Goal: Task Accomplishment & Management: Complete application form

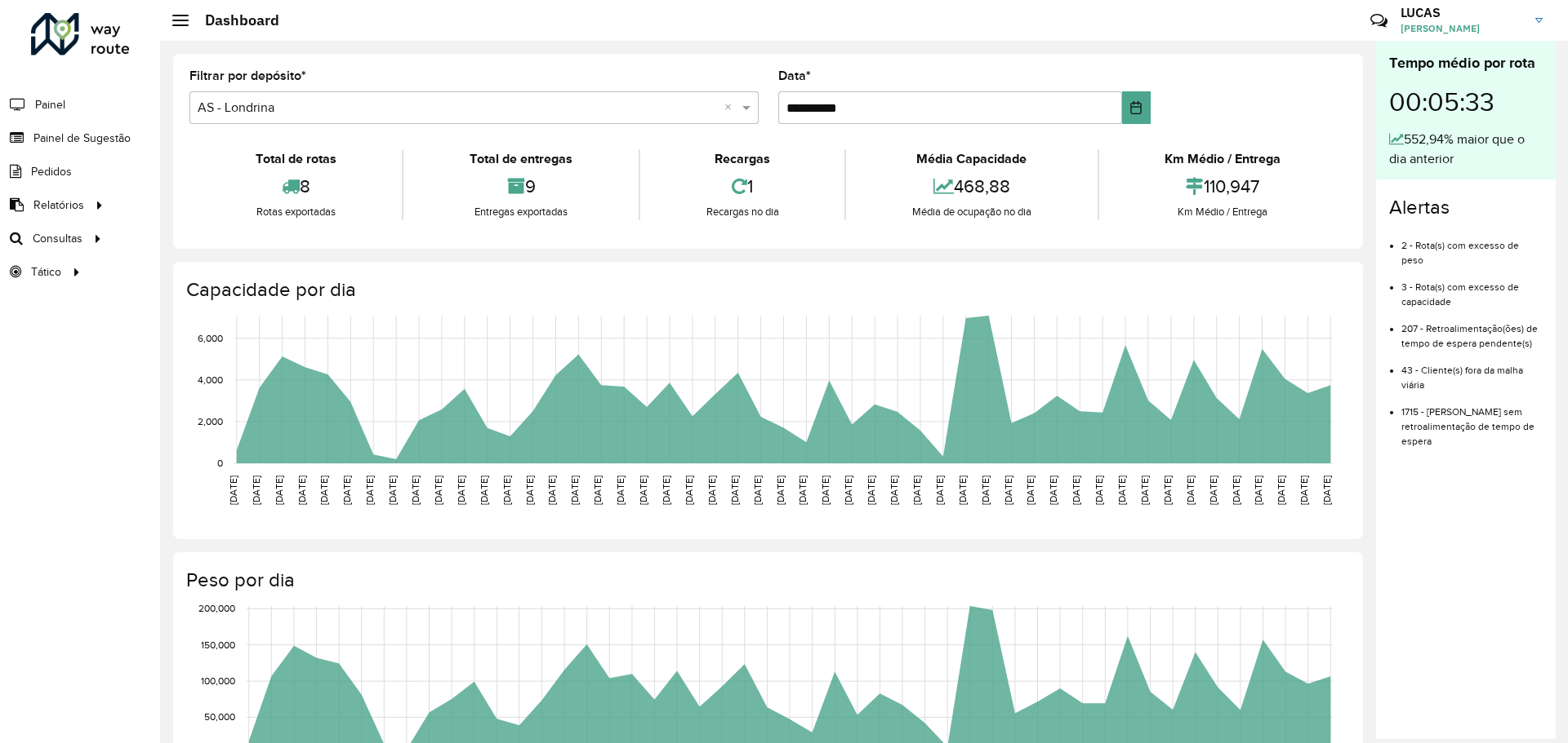
click at [1431, 8] on h3 "LUCAS" at bounding box center [1461, 13] width 122 height 16
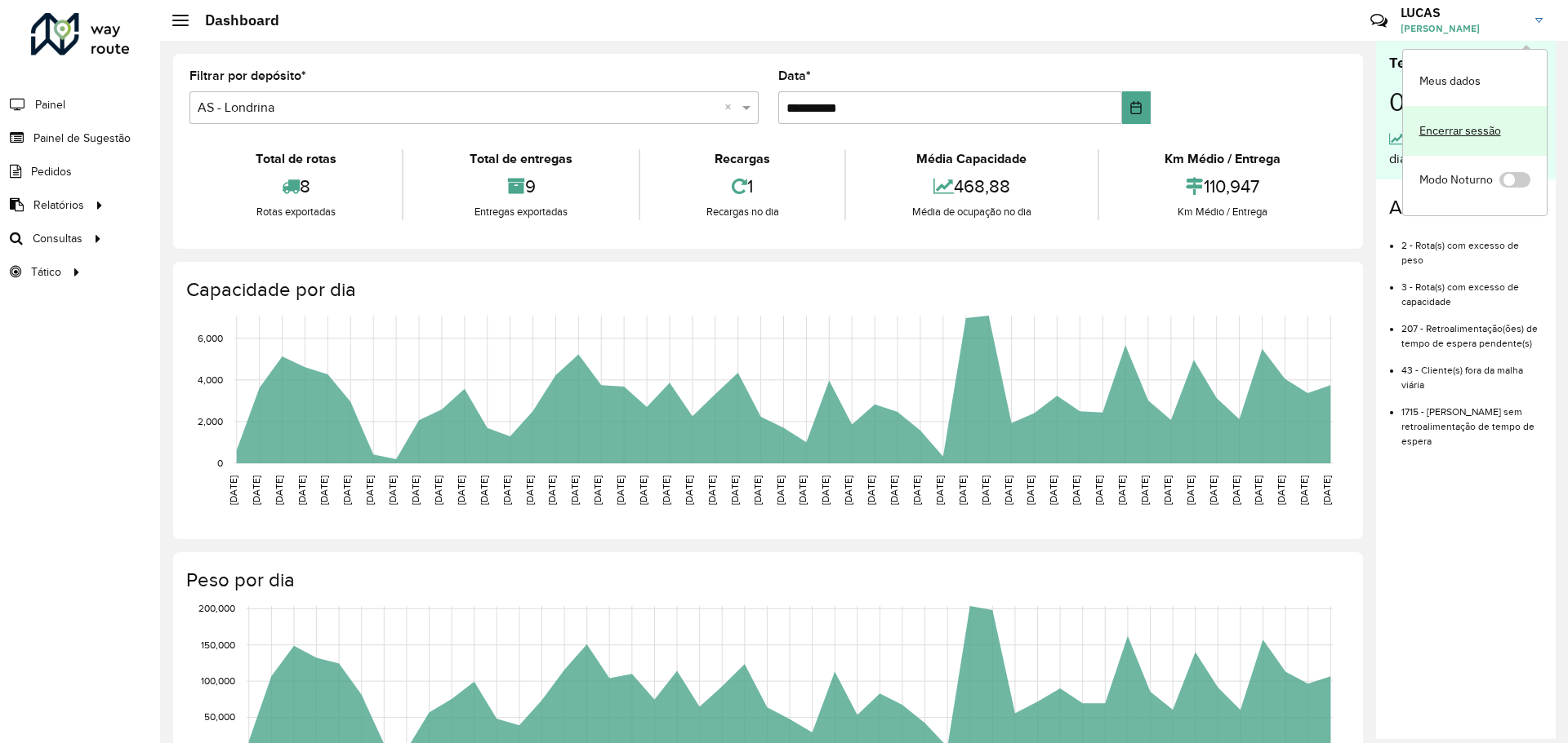
click at [1462, 121] on link "Encerrar sessão" at bounding box center [1474, 131] width 144 height 50
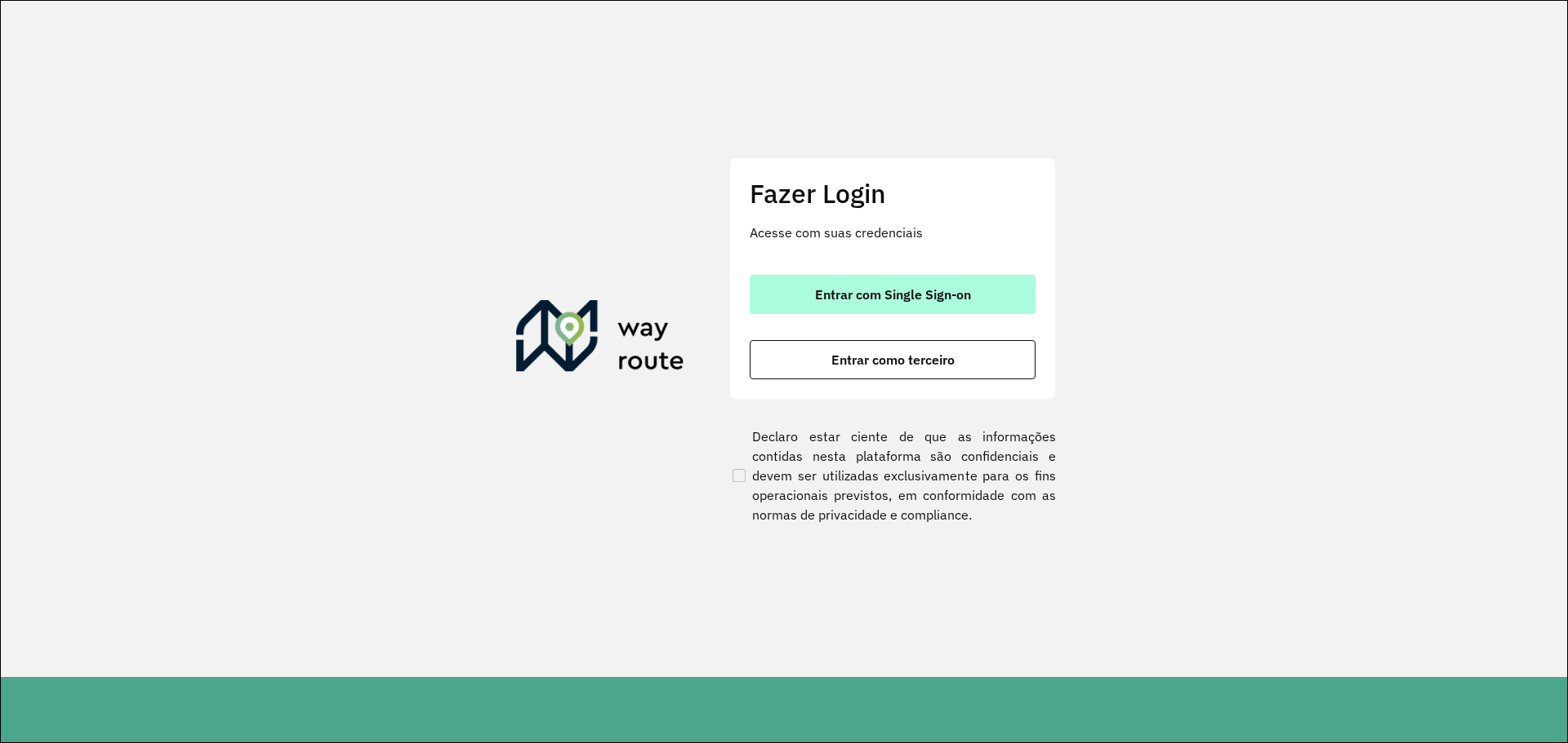
click at [945, 277] on button "Entrar com Single Sign-on" at bounding box center [892, 294] width 286 height 39
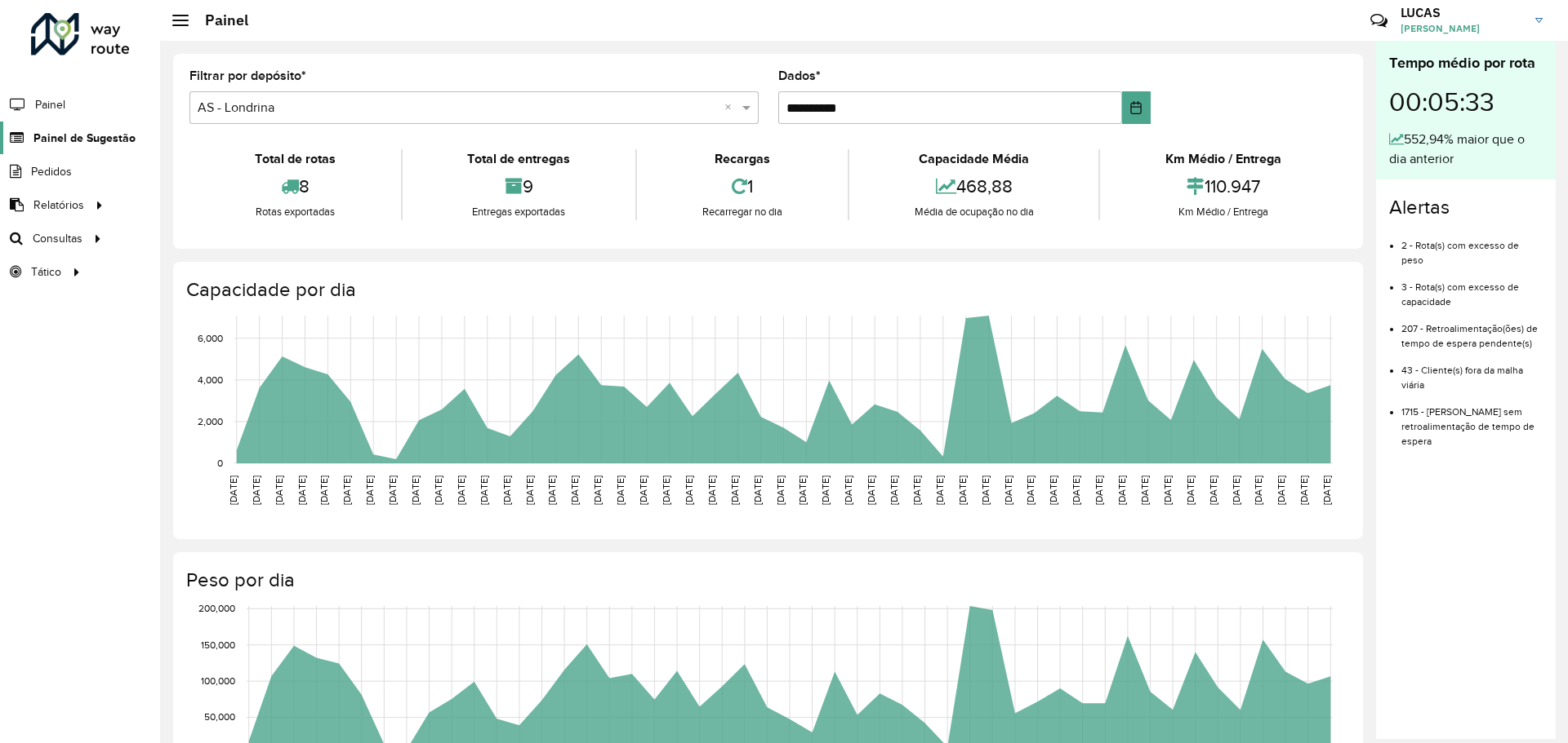
click at [57, 138] on font "Painel de Sugestão" at bounding box center [84, 137] width 102 height 13
click at [62, 139] on font "Painel de Sugestão" at bounding box center [84, 137] width 102 height 13
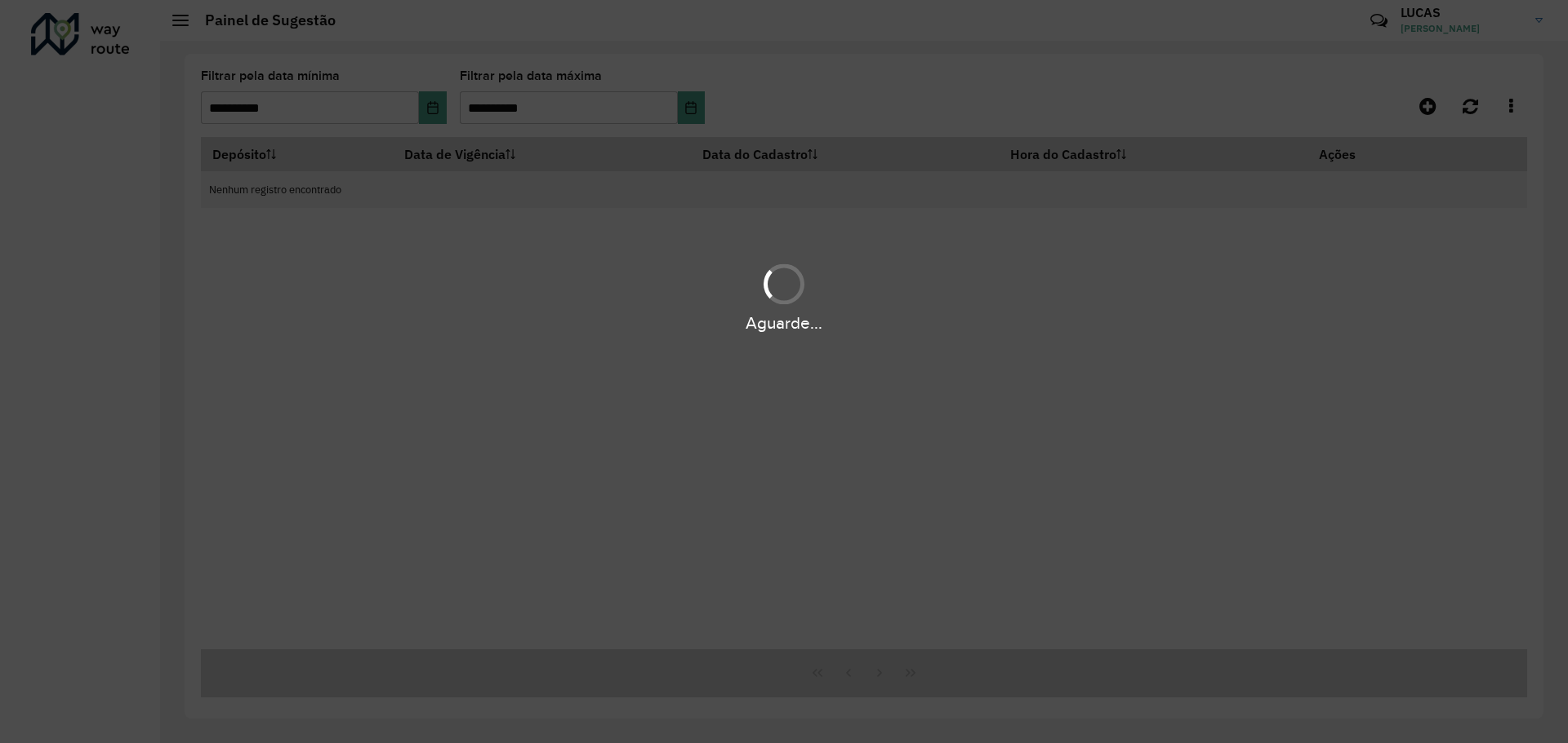
click at [74, 138] on div "Aguarde..." at bounding box center [784, 372] width 1568 height 743
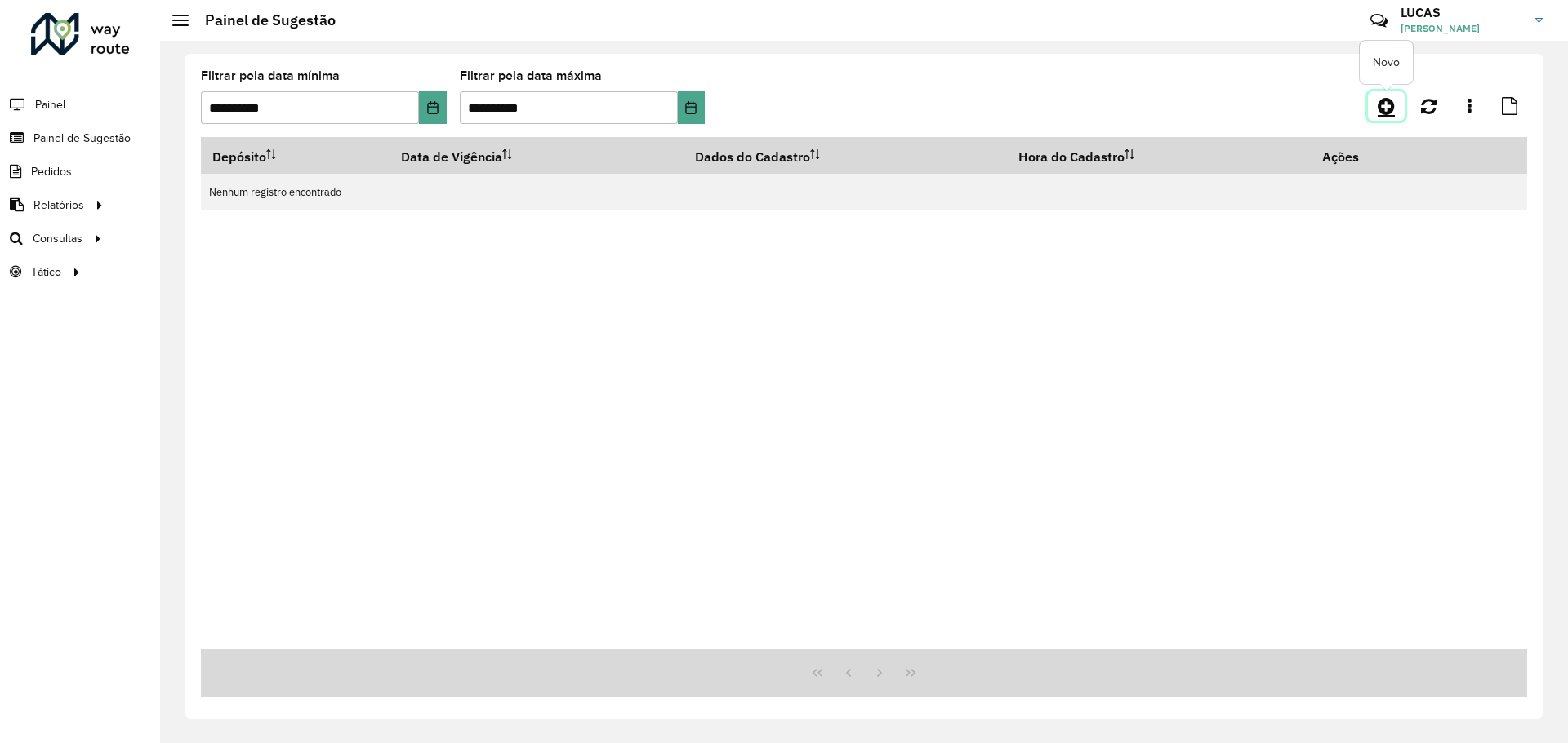
click at [1379, 100] on icon at bounding box center [1386, 106] width 18 height 20
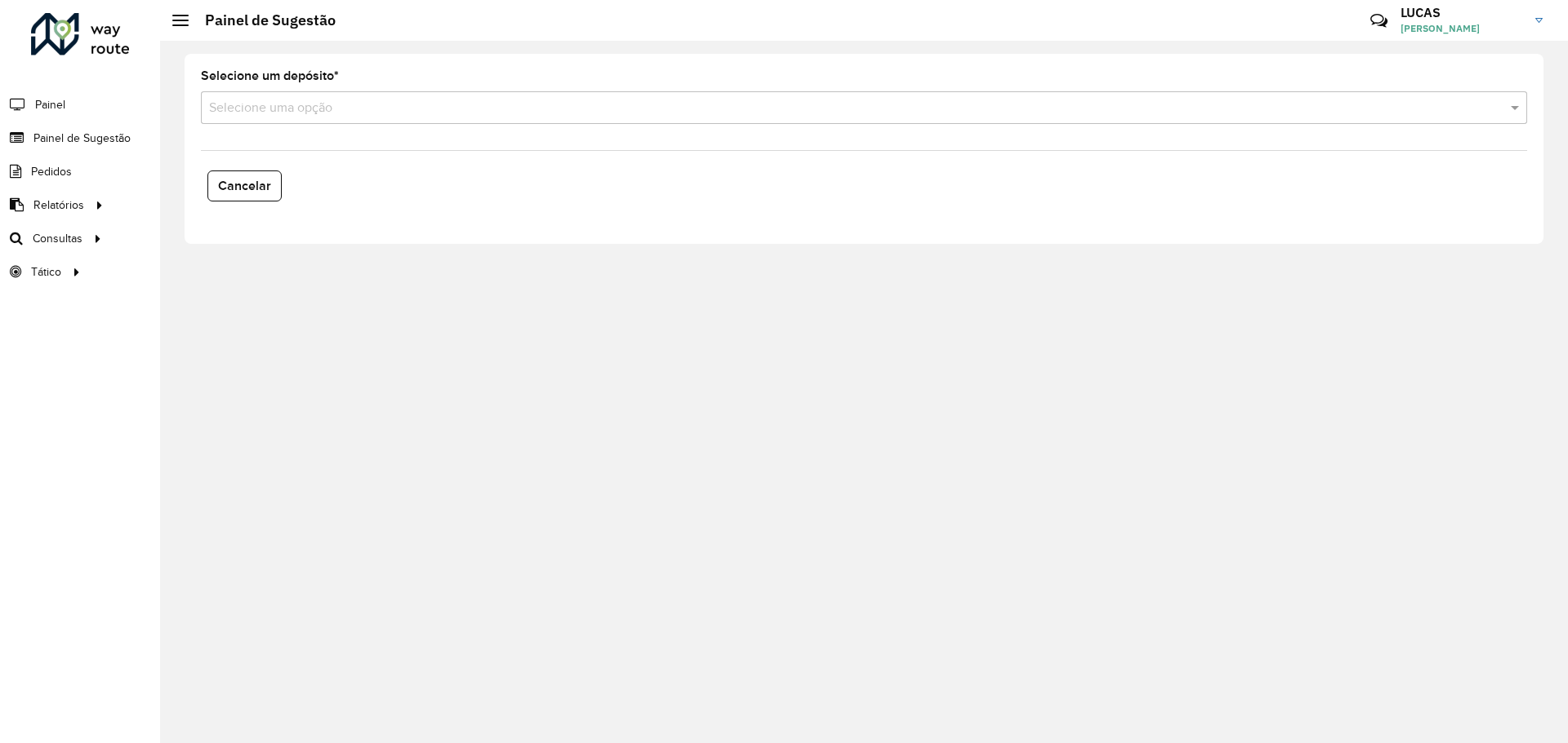
click at [275, 115] on input "text" at bounding box center [848, 109] width 1277 height 20
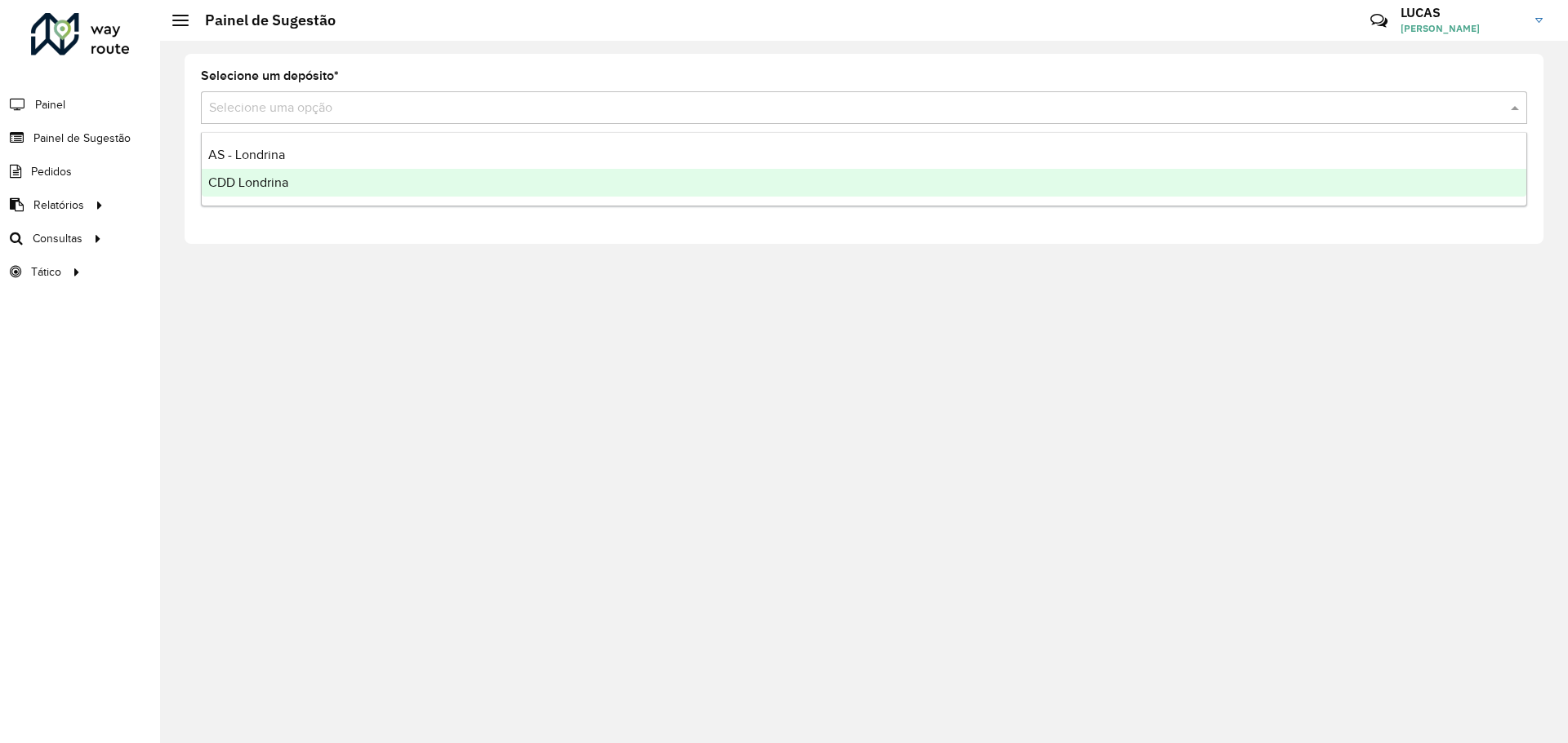
click at [250, 185] on font "CDD Londrina" at bounding box center [248, 182] width 80 height 14
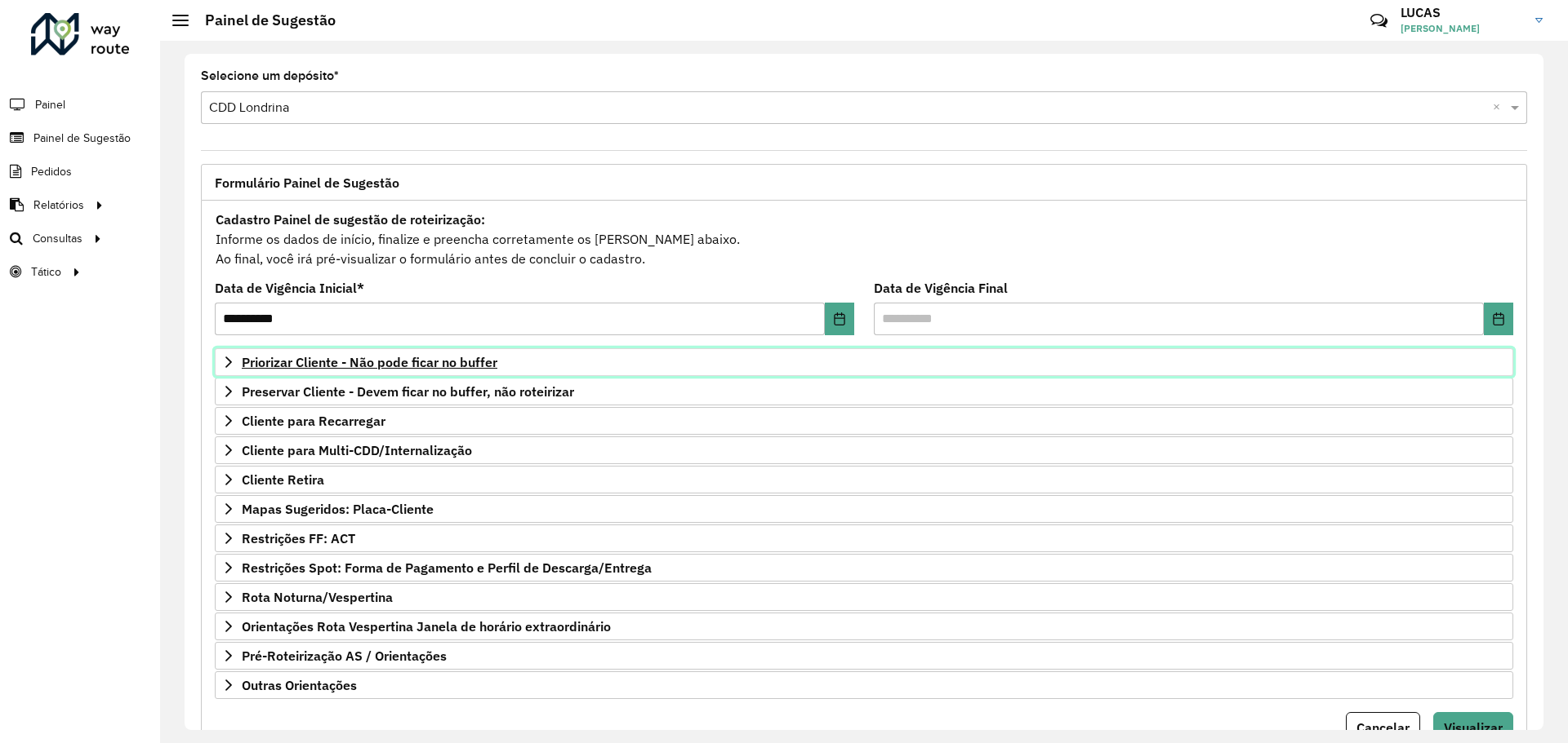
click at [304, 356] on font "Priorizar Cliente - Não pode ficar no buffer" at bounding box center [369, 362] width 255 height 17
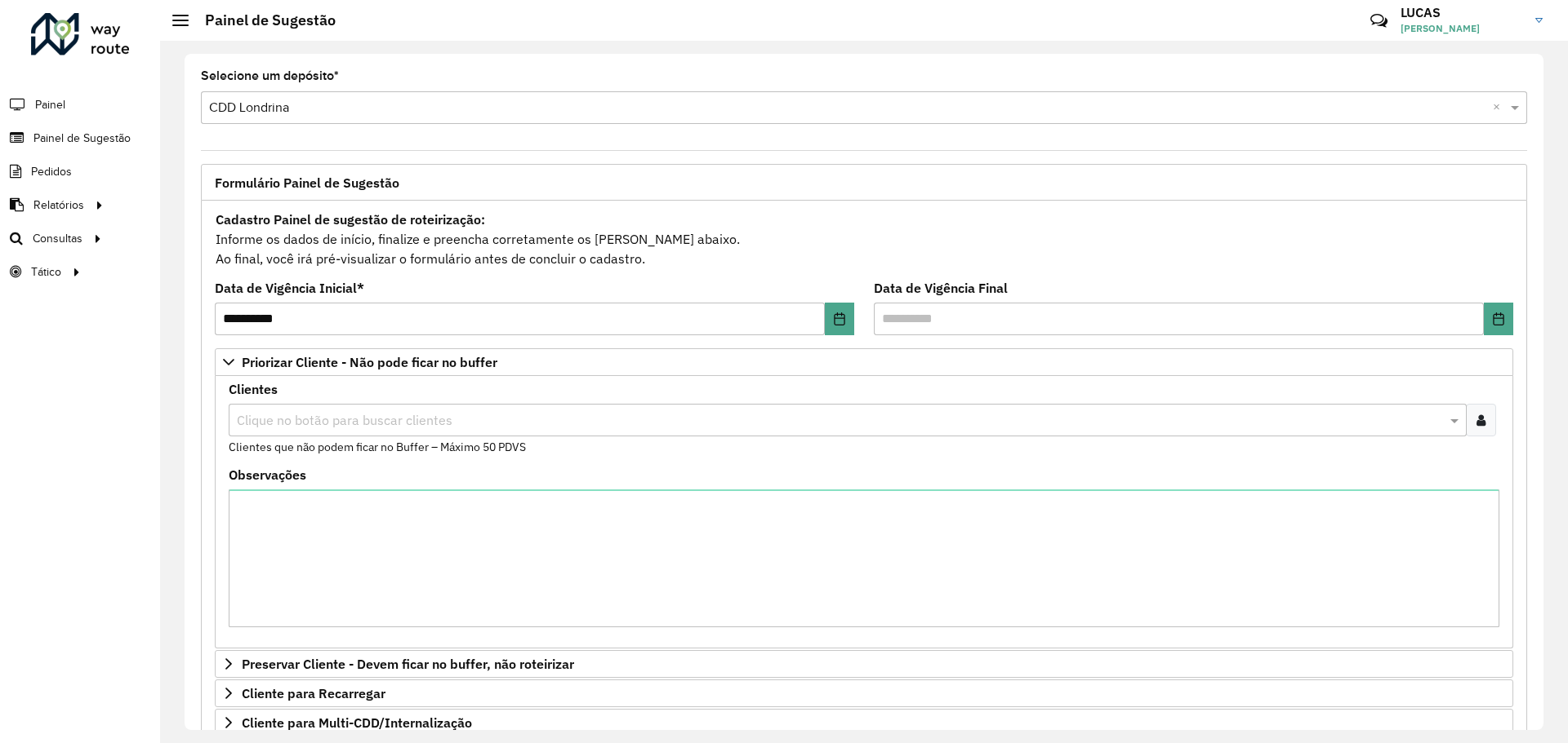
click at [314, 418] on input "text" at bounding box center [839, 421] width 1213 height 20
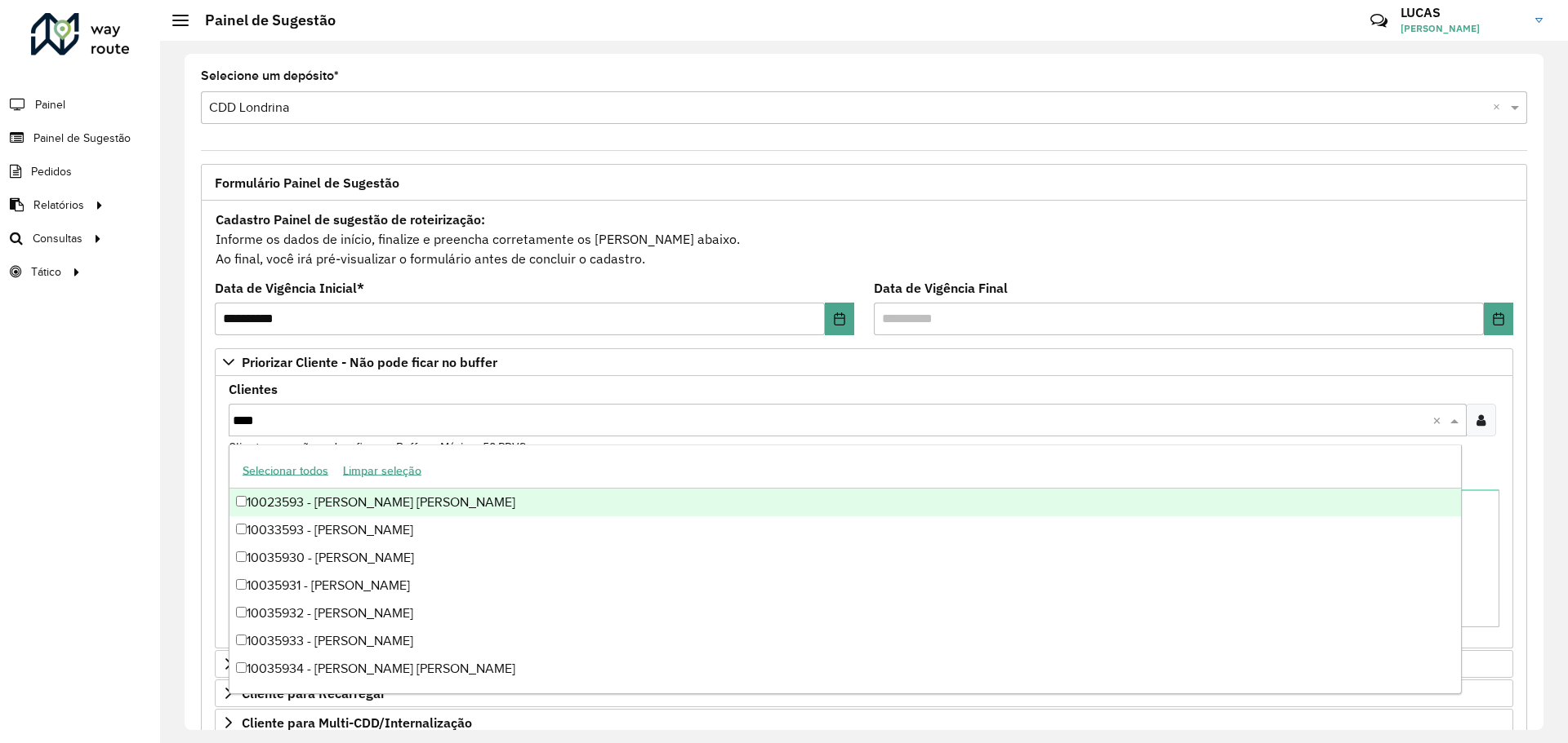
type input "*****"
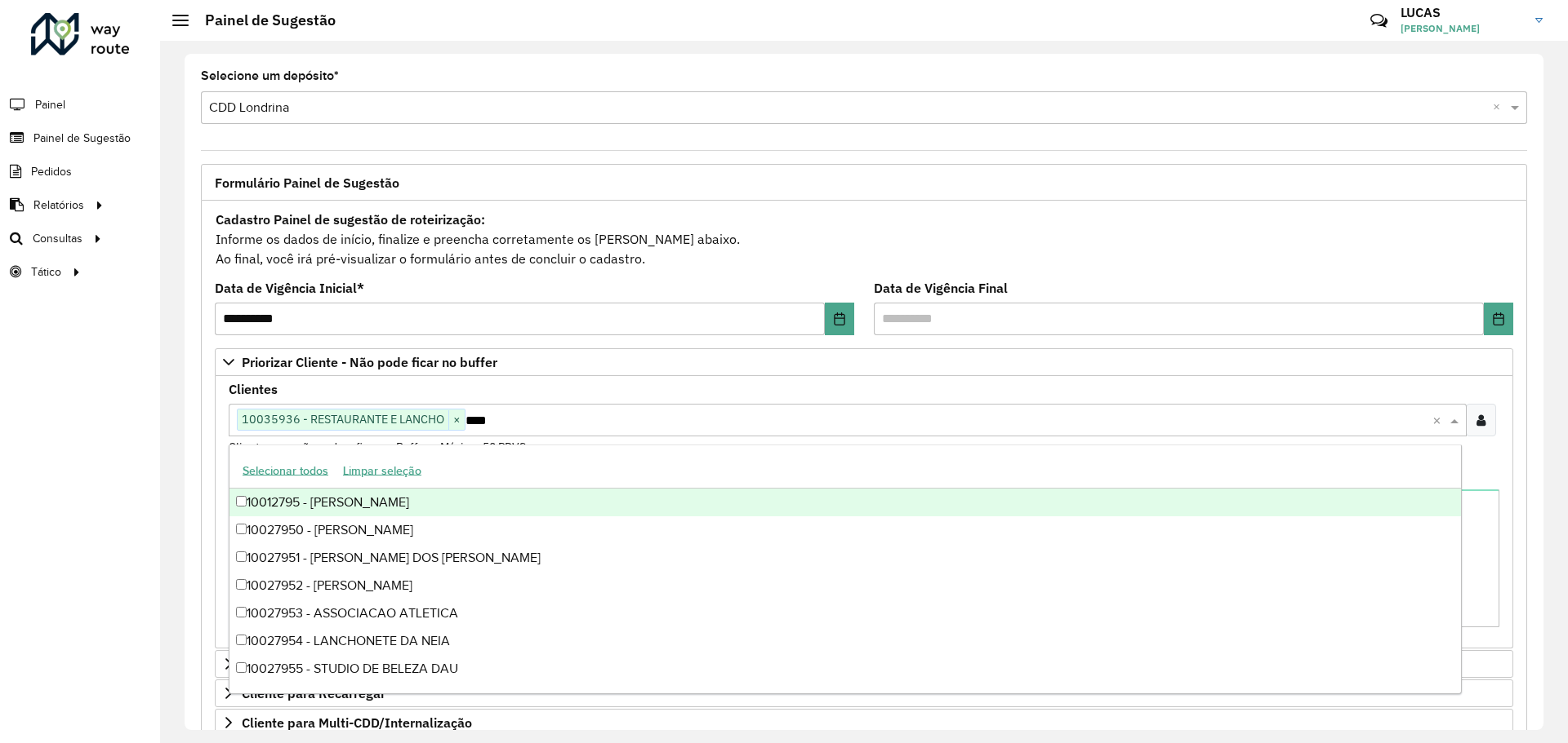
type input "*****"
click at [1477, 426] on icon at bounding box center [1480, 419] width 9 height 13
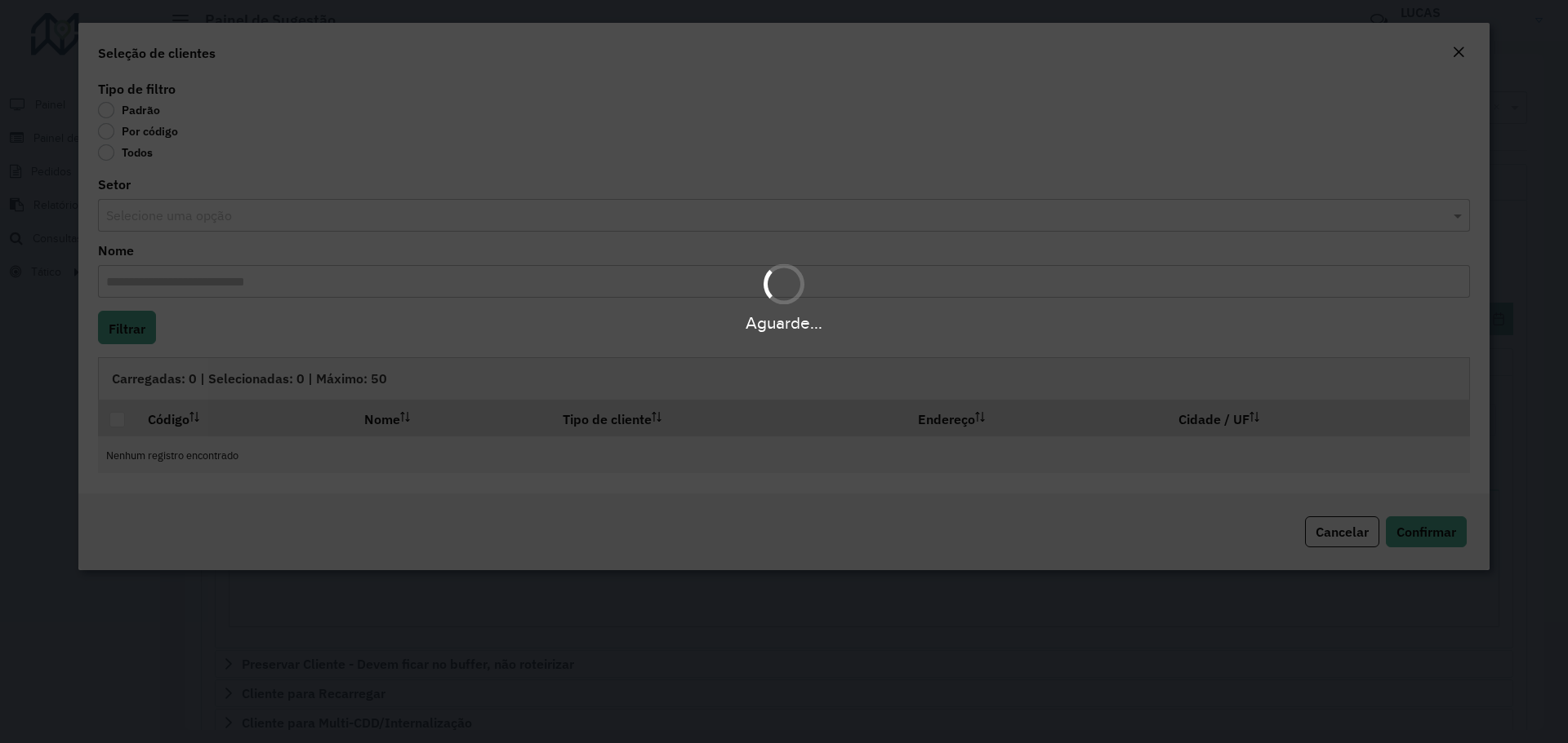
click at [112, 133] on div "Aguarde..." at bounding box center [784, 372] width 1568 height 743
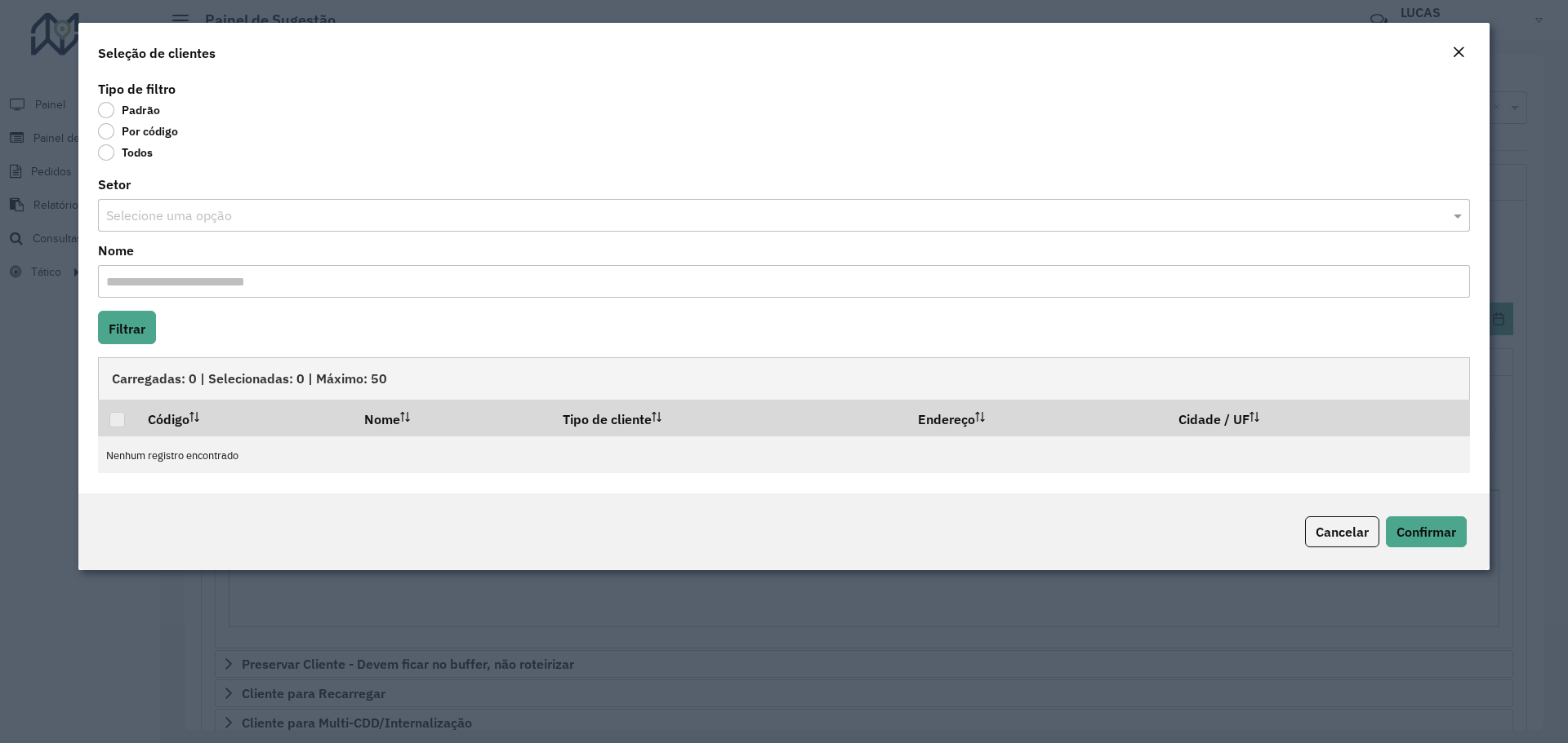
click at [112, 133] on label "Por código" at bounding box center [138, 131] width 80 height 17
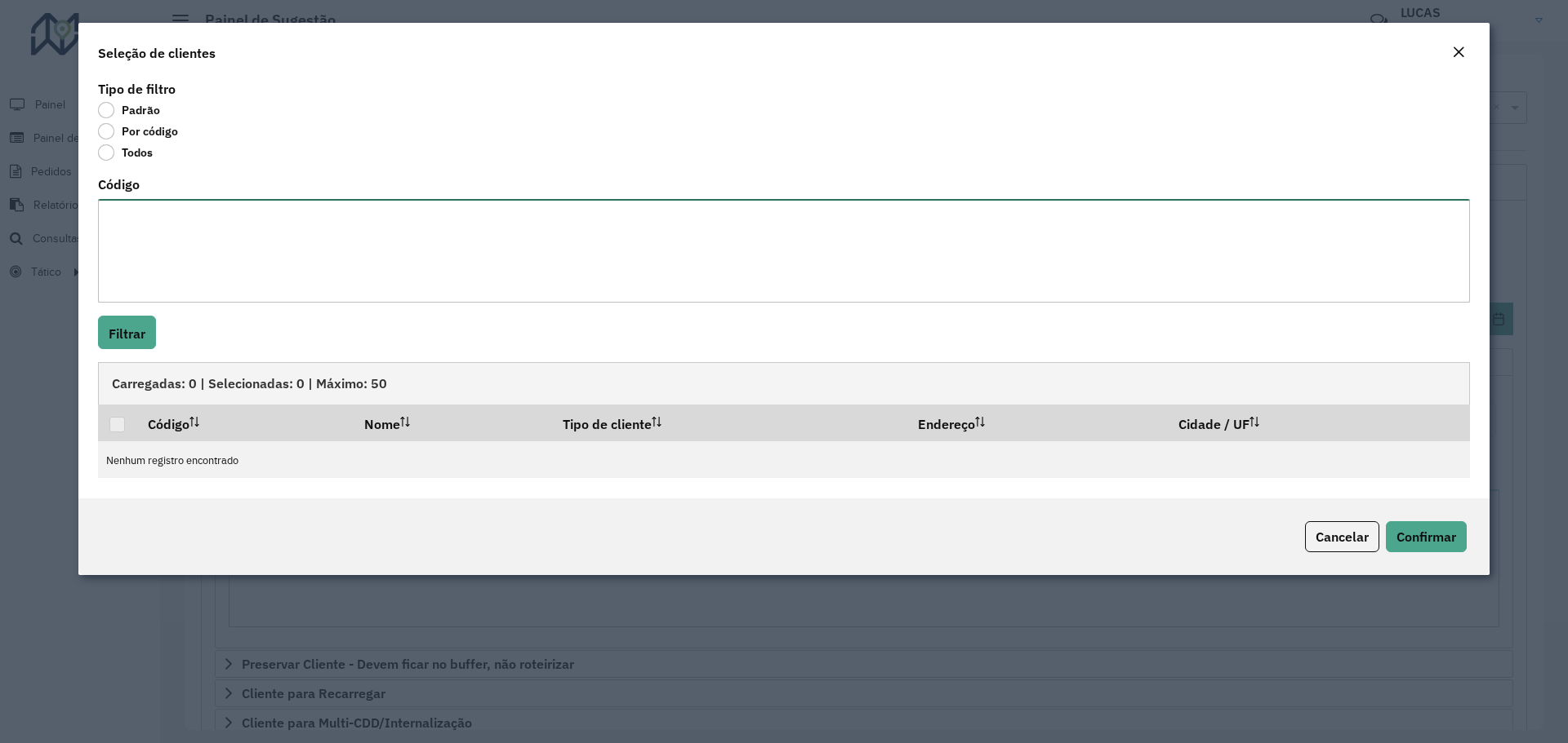
click at [147, 219] on textarea "Código" at bounding box center [784, 251] width 1371 height 104
paste textarea "***** ***** ***** ***** *****"
type textarea "***** ***** ***** ***** *****"
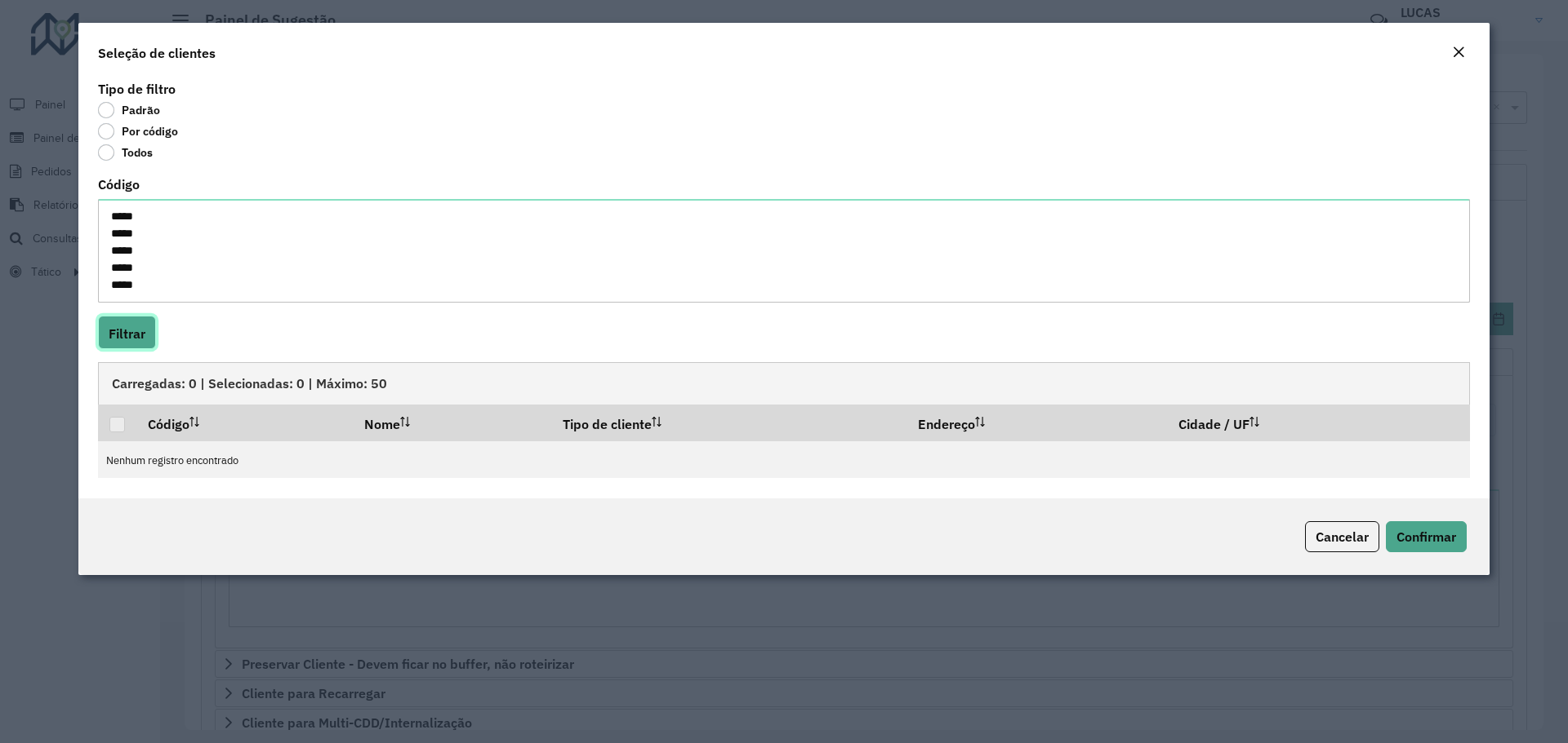
click at [151, 343] on button "Filtrar" at bounding box center [126, 332] width 58 height 33
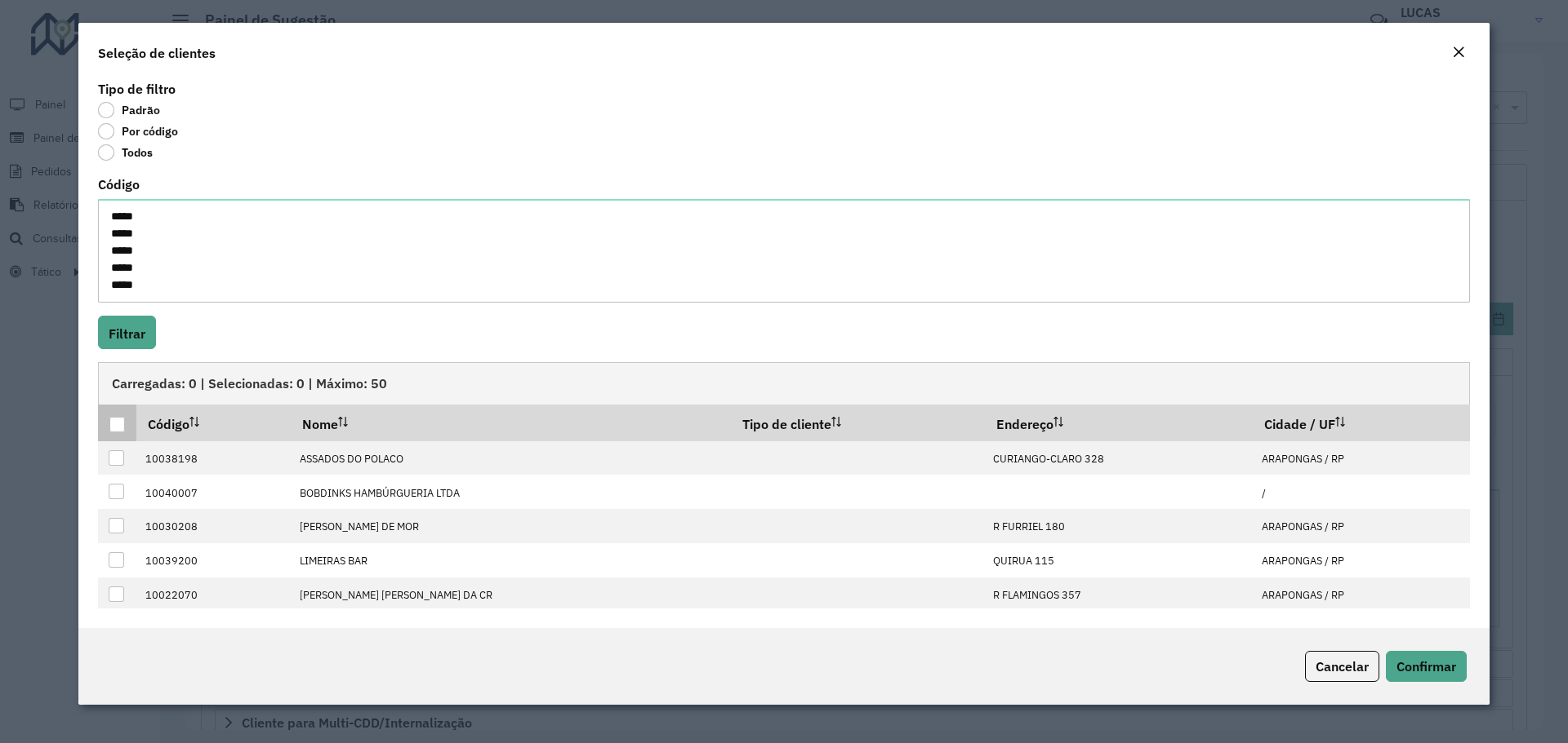
click at [116, 417] on div at bounding box center [117, 425] width 16 height 16
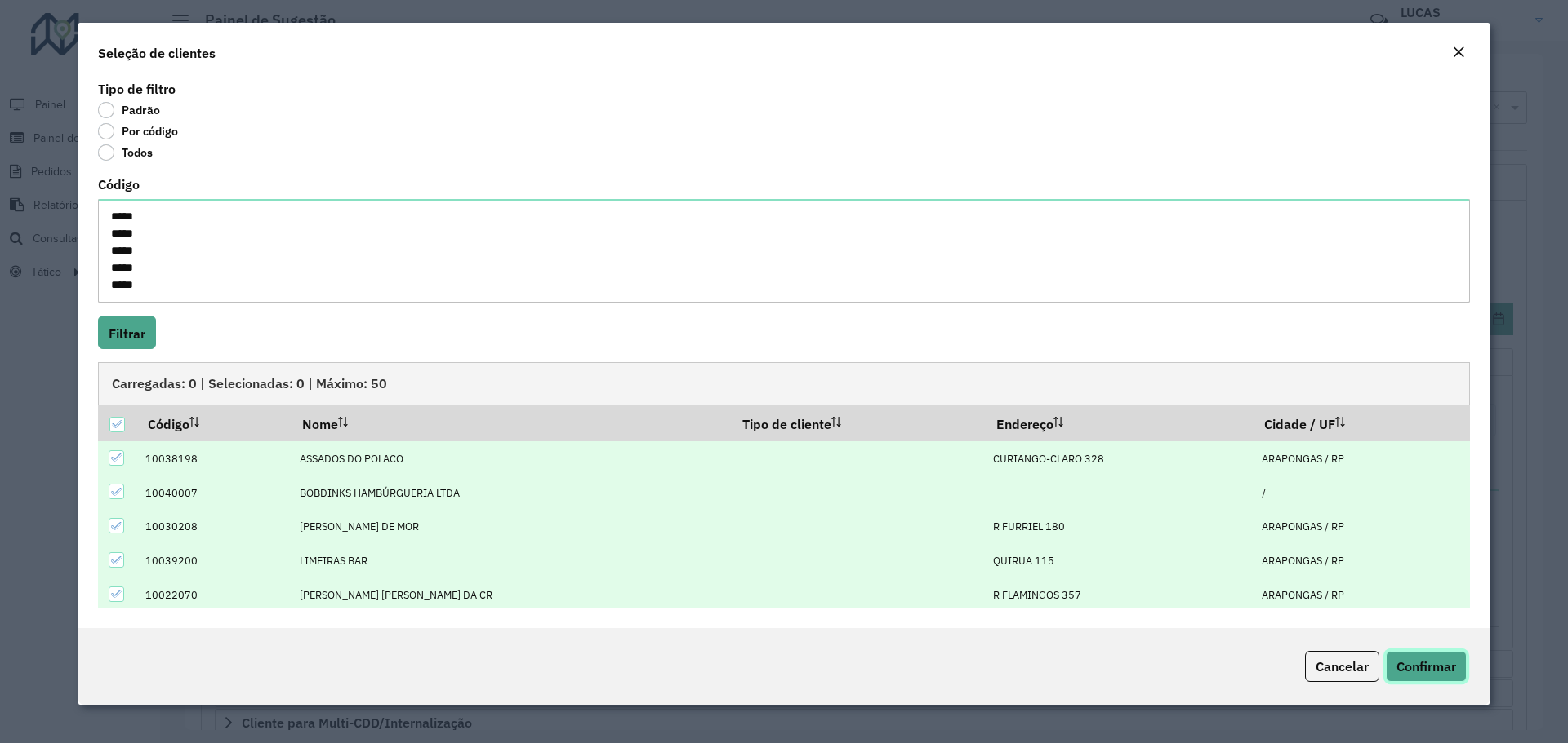
click at [1419, 675] on font "Confirmar" at bounding box center [1425, 667] width 60 height 17
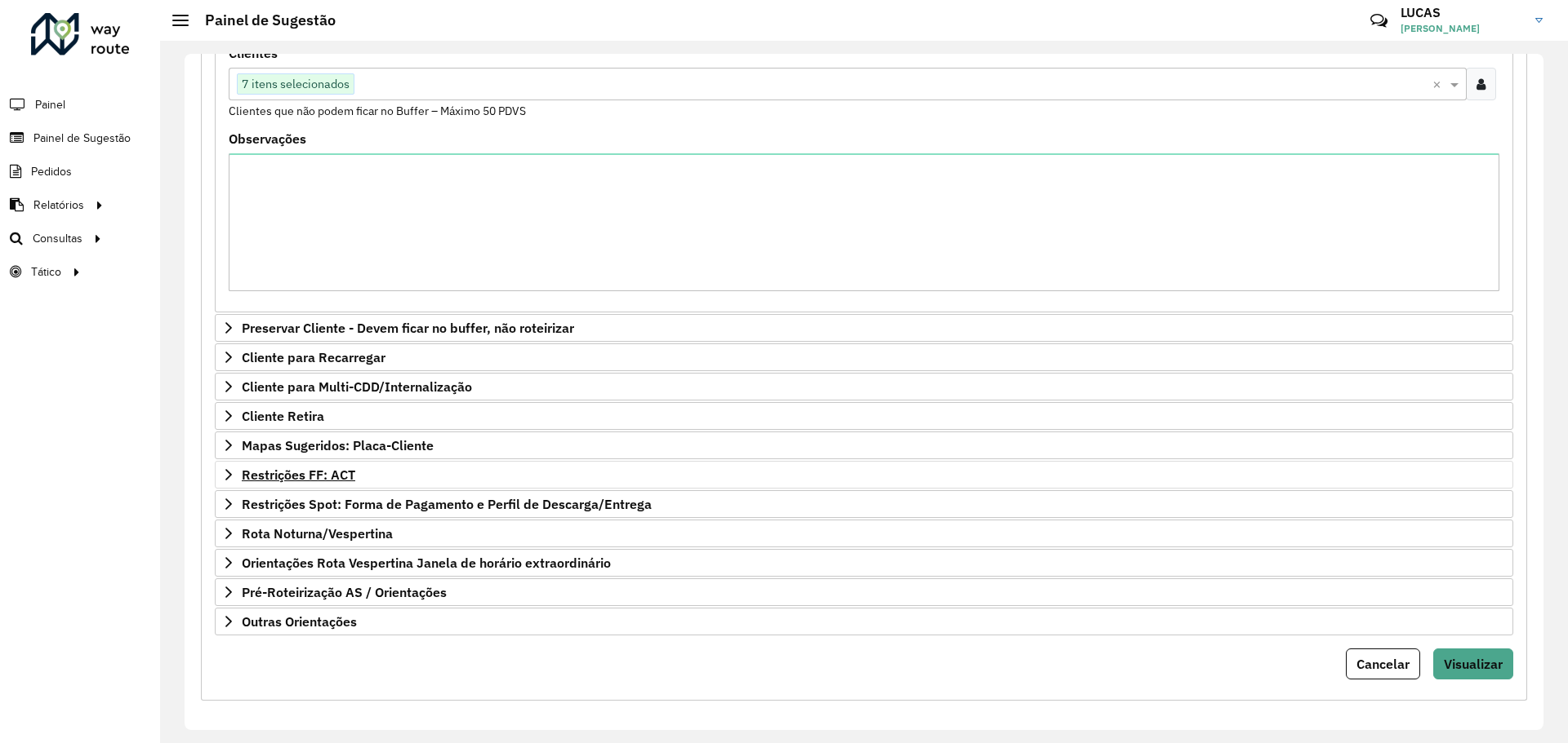
scroll to position [343, 0]
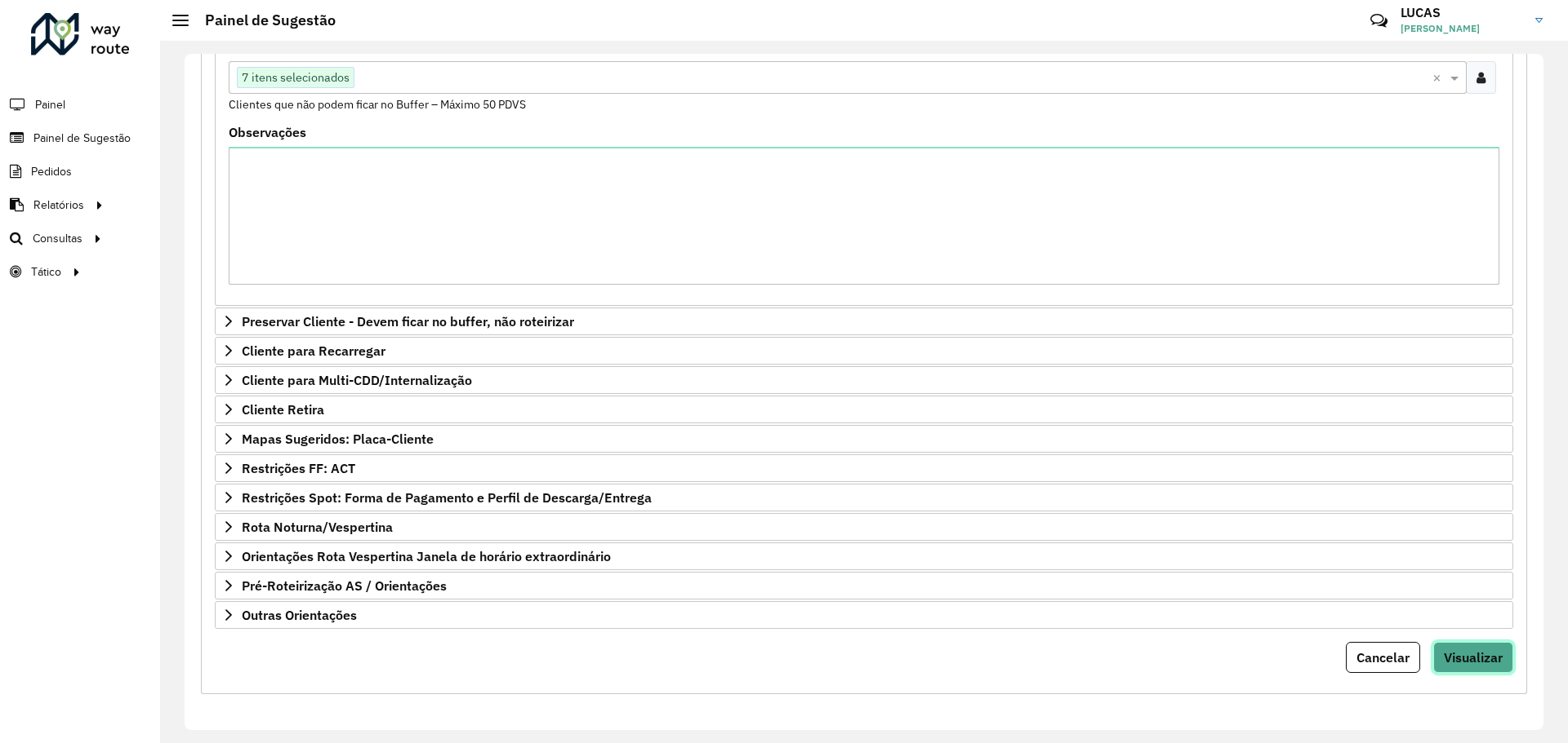
click at [1484, 659] on font "Visualizar" at bounding box center [1473, 657] width 59 height 17
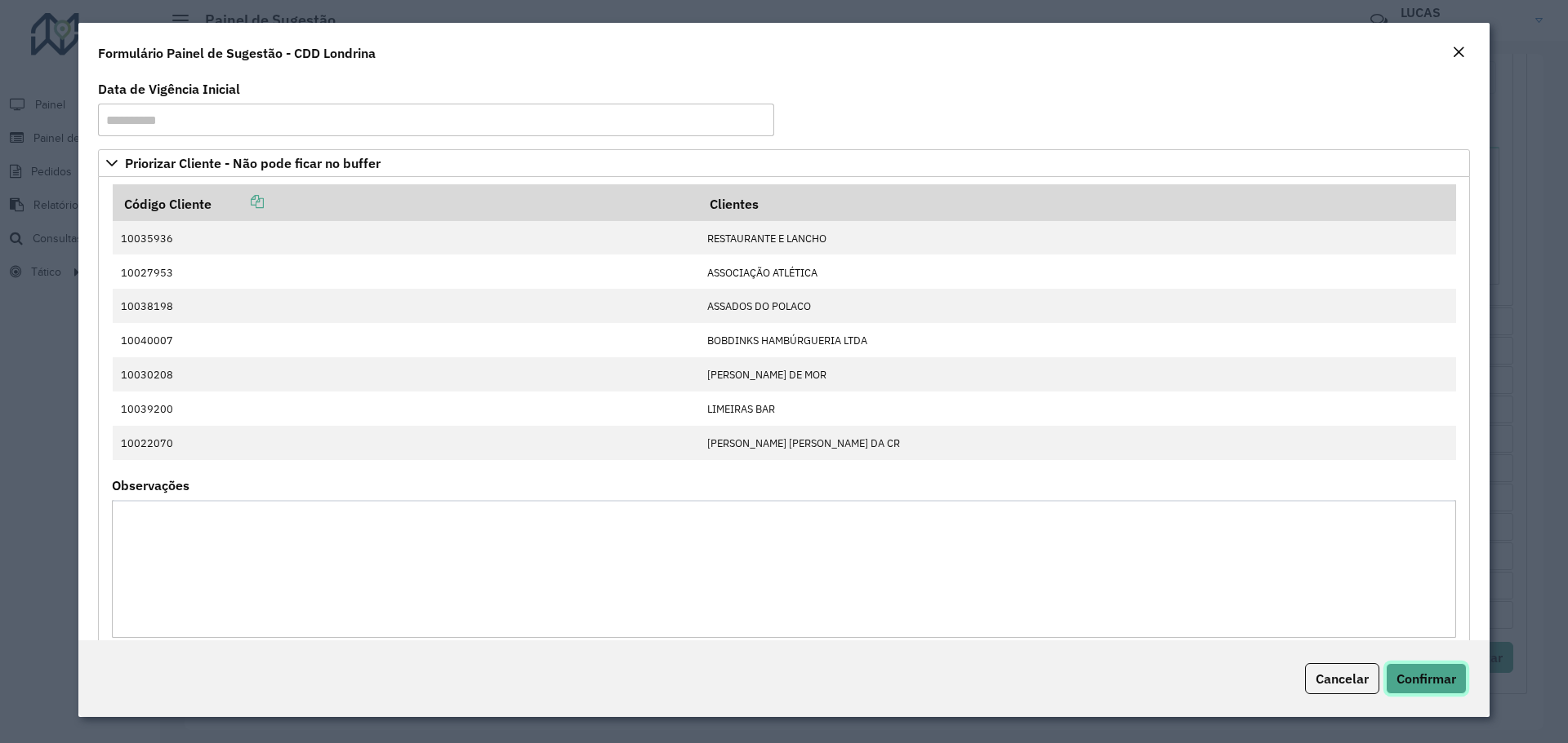
click at [1435, 682] on font "Confirmar" at bounding box center [1425, 678] width 60 height 17
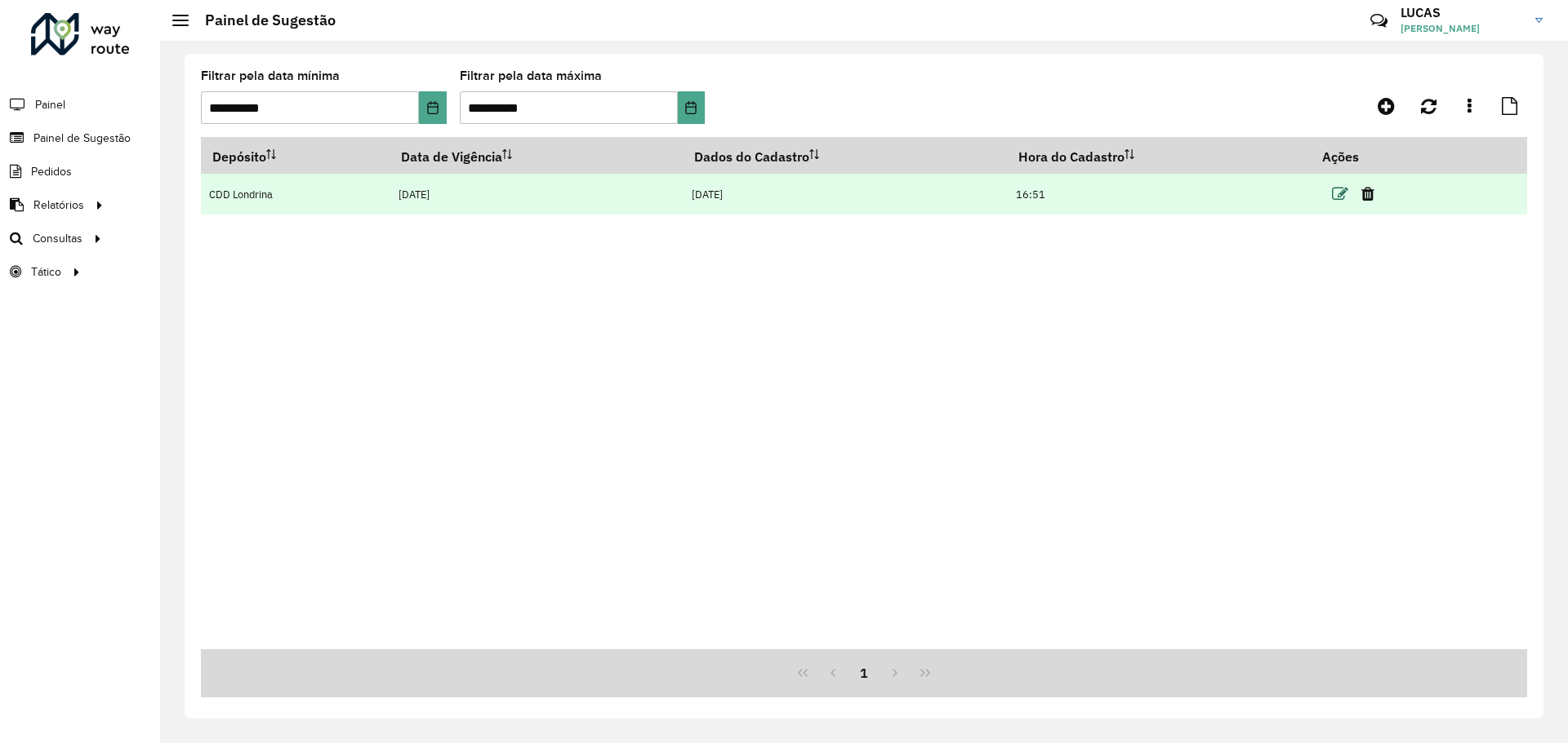
click at [1344, 192] on icon at bounding box center [1339, 194] width 17 height 17
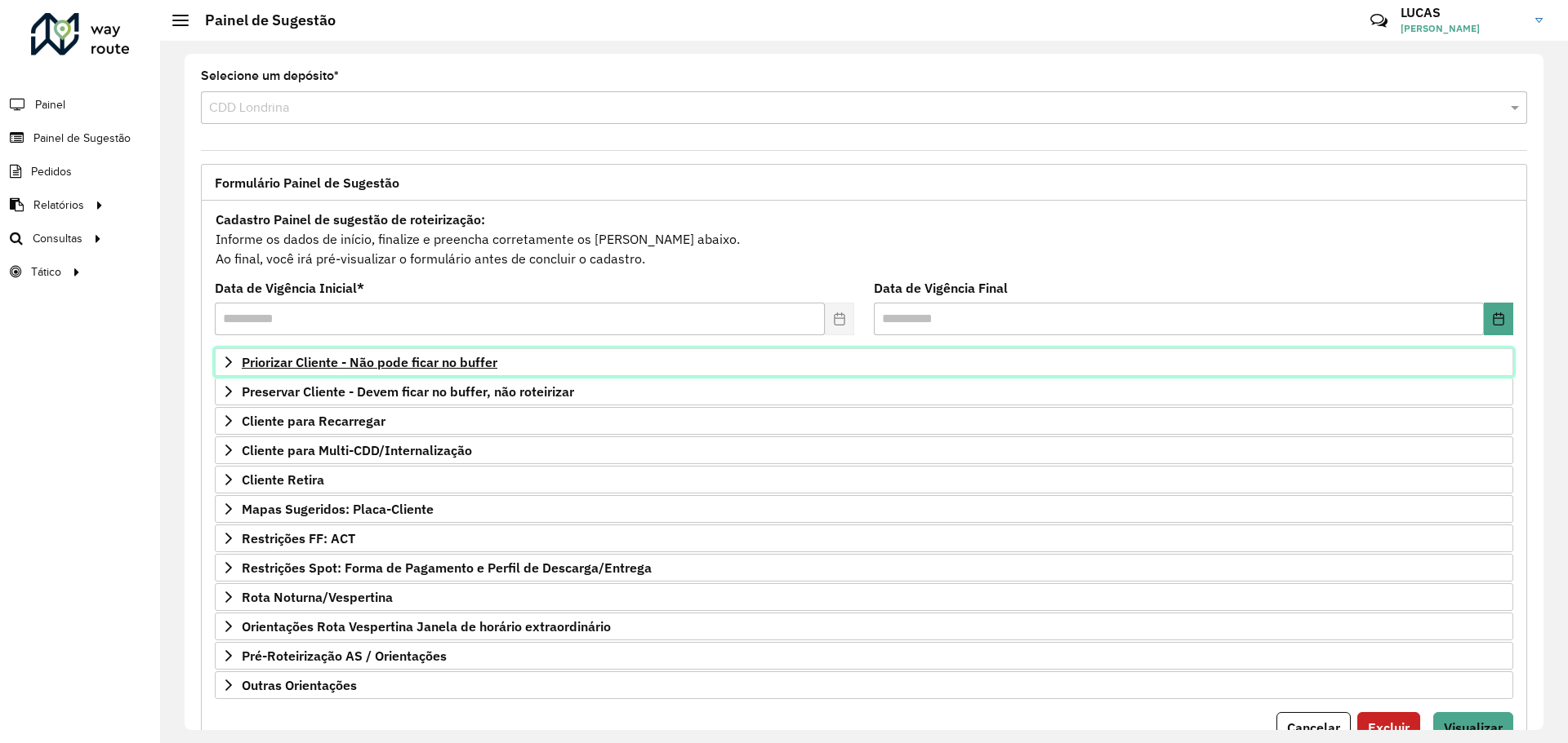
click at [408, 358] on font "Priorizar Cliente - Não pode ficar no buffer" at bounding box center [369, 362] width 255 height 17
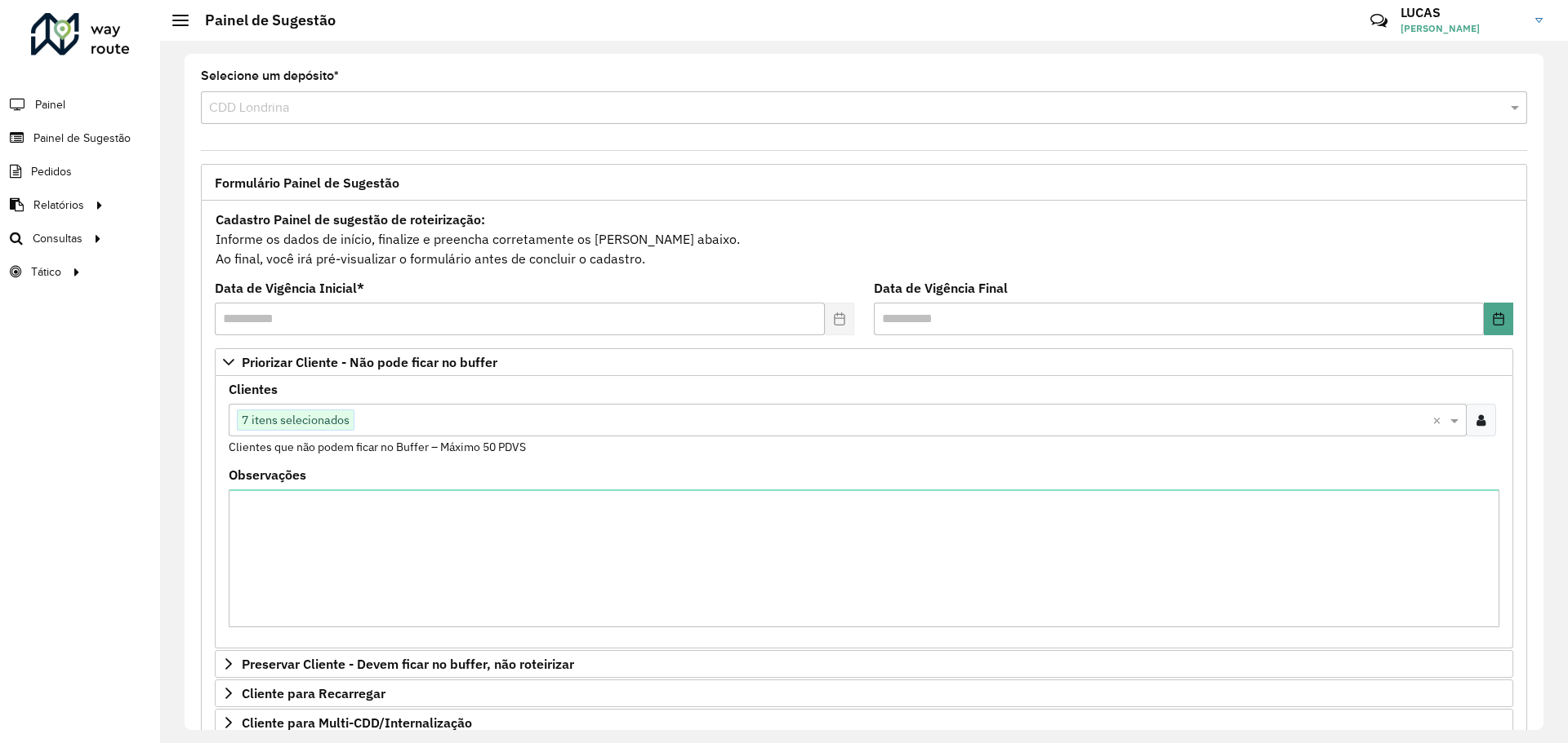
click at [1482, 420] on div at bounding box center [1480, 419] width 30 height 32
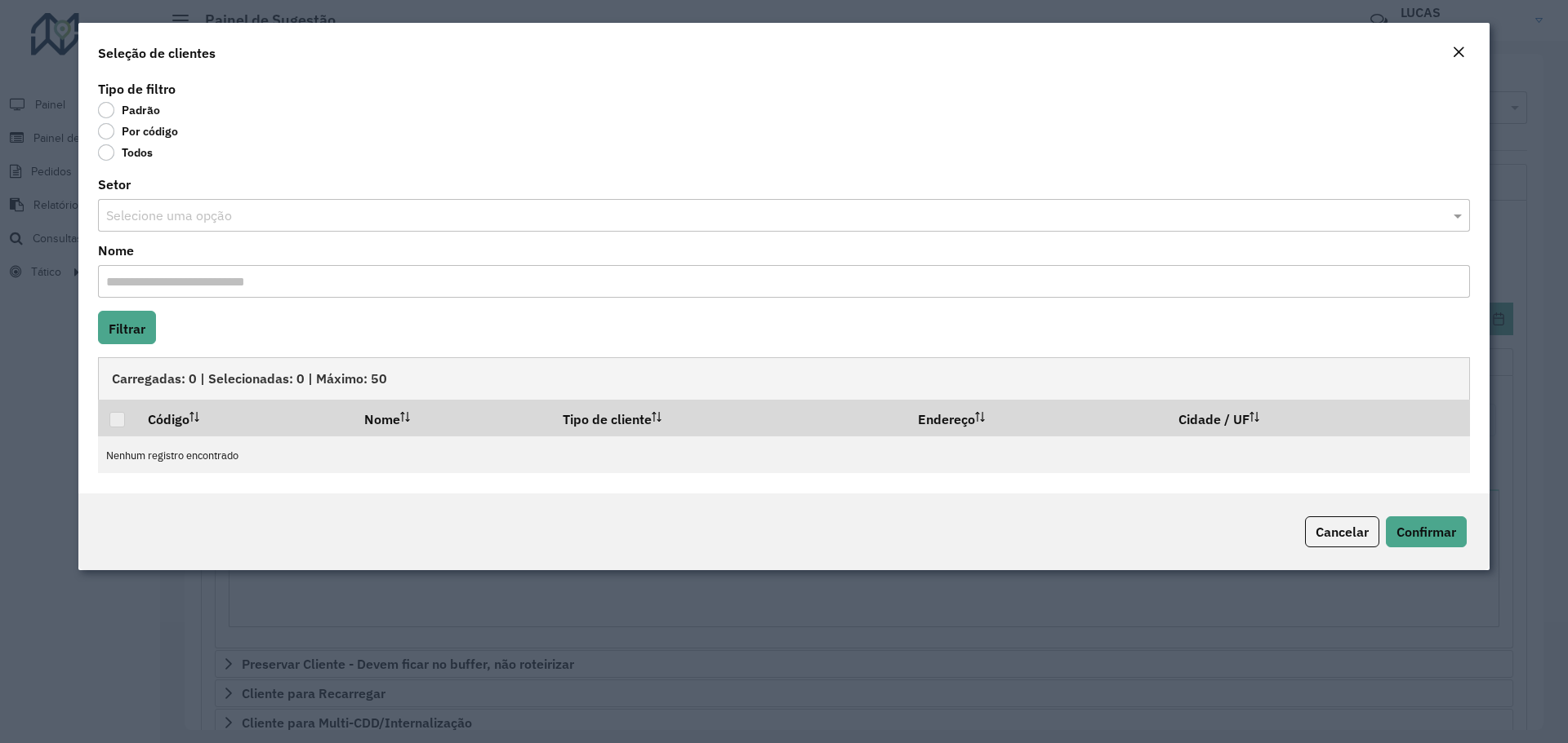
click at [112, 135] on label "Por código" at bounding box center [138, 131] width 80 height 17
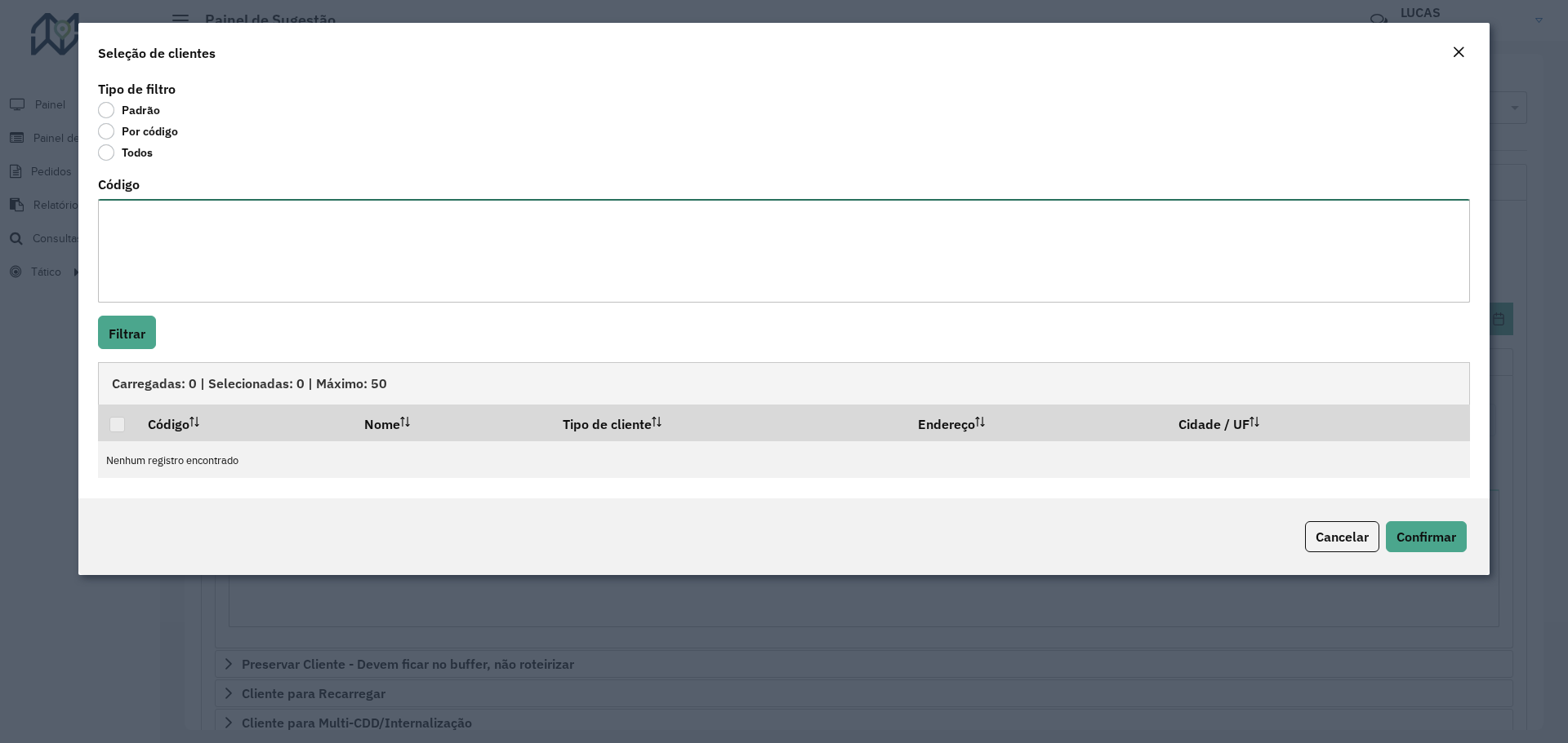
click at [158, 240] on textarea "Código" at bounding box center [784, 251] width 1371 height 104
paste textarea "***** **** ***** ***** ***** ***** *****"
type textarea "***** **** ***** ***** ***** ***** *****"
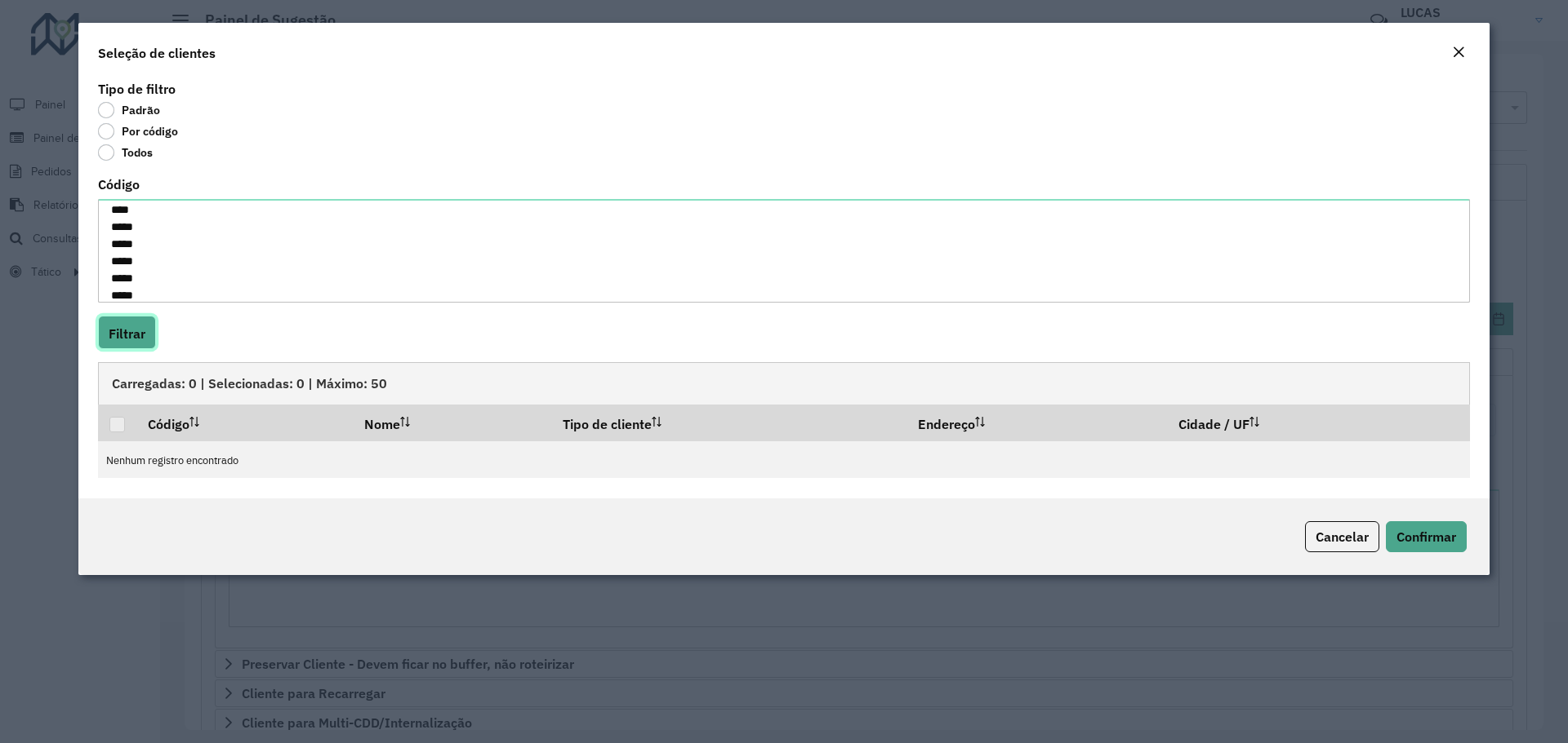
click at [128, 324] on button "Filtrar" at bounding box center [126, 332] width 58 height 33
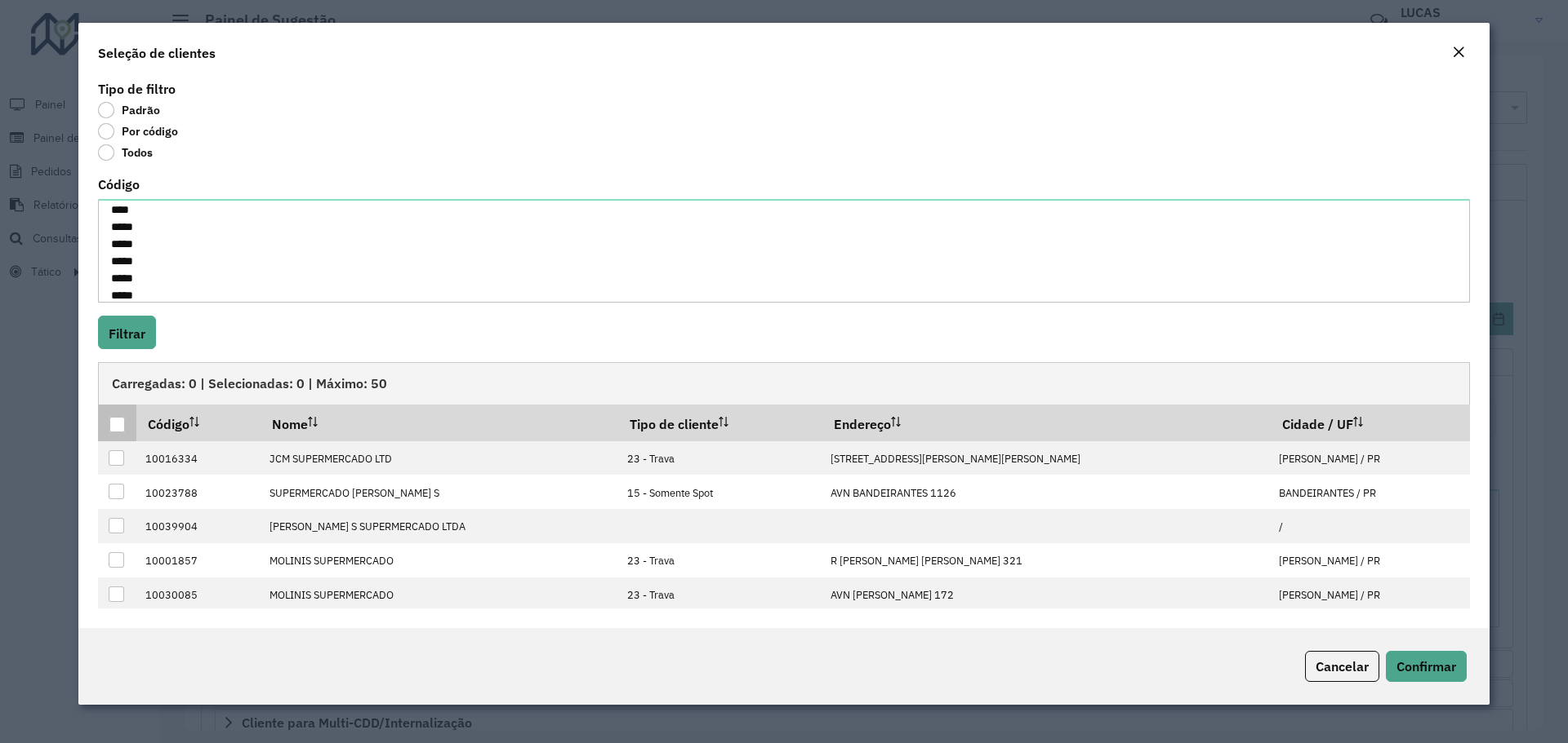
click at [116, 432] on div at bounding box center [117, 425] width 16 height 16
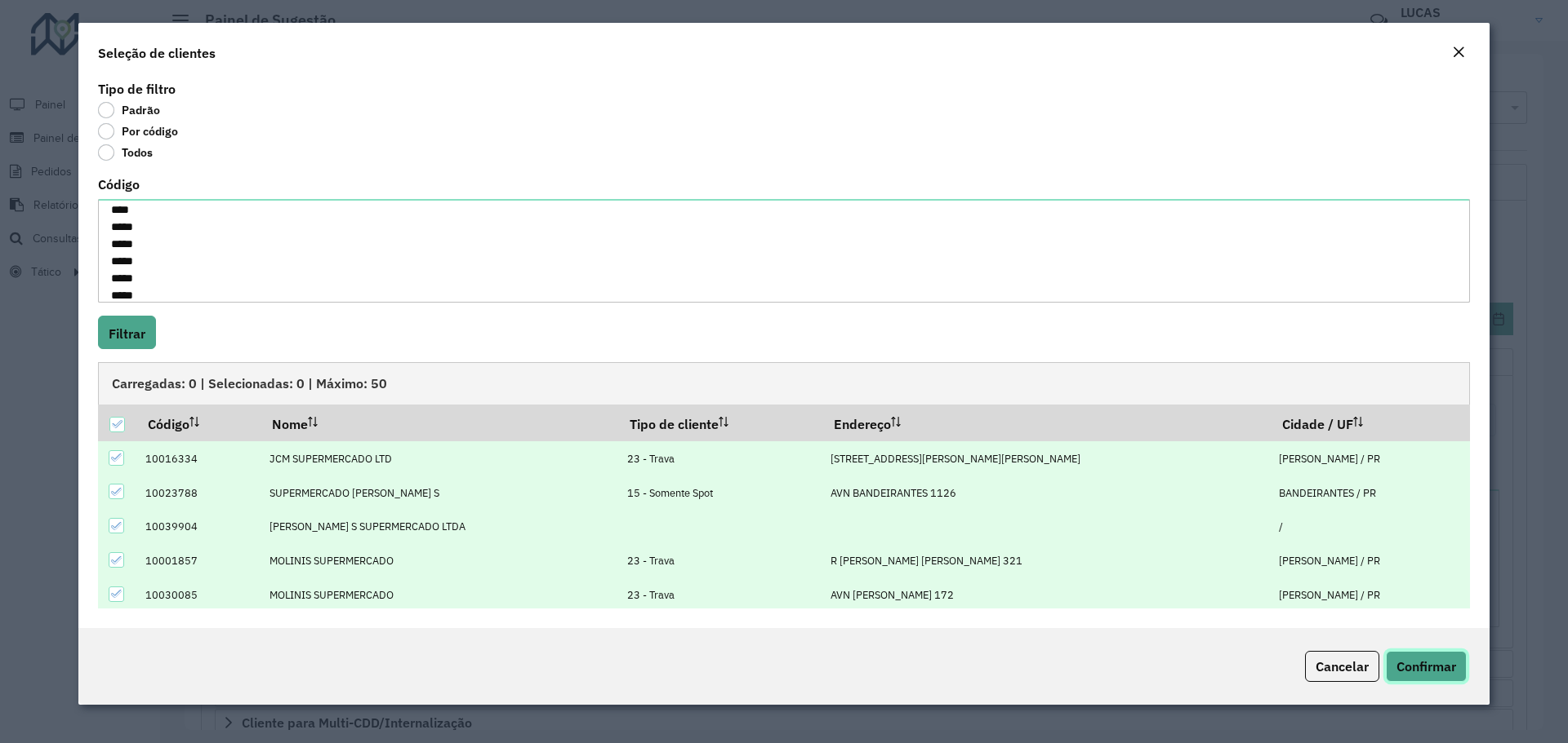
click at [1411, 669] on font "Confirmar" at bounding box center [1425, 667] width 60 height 17
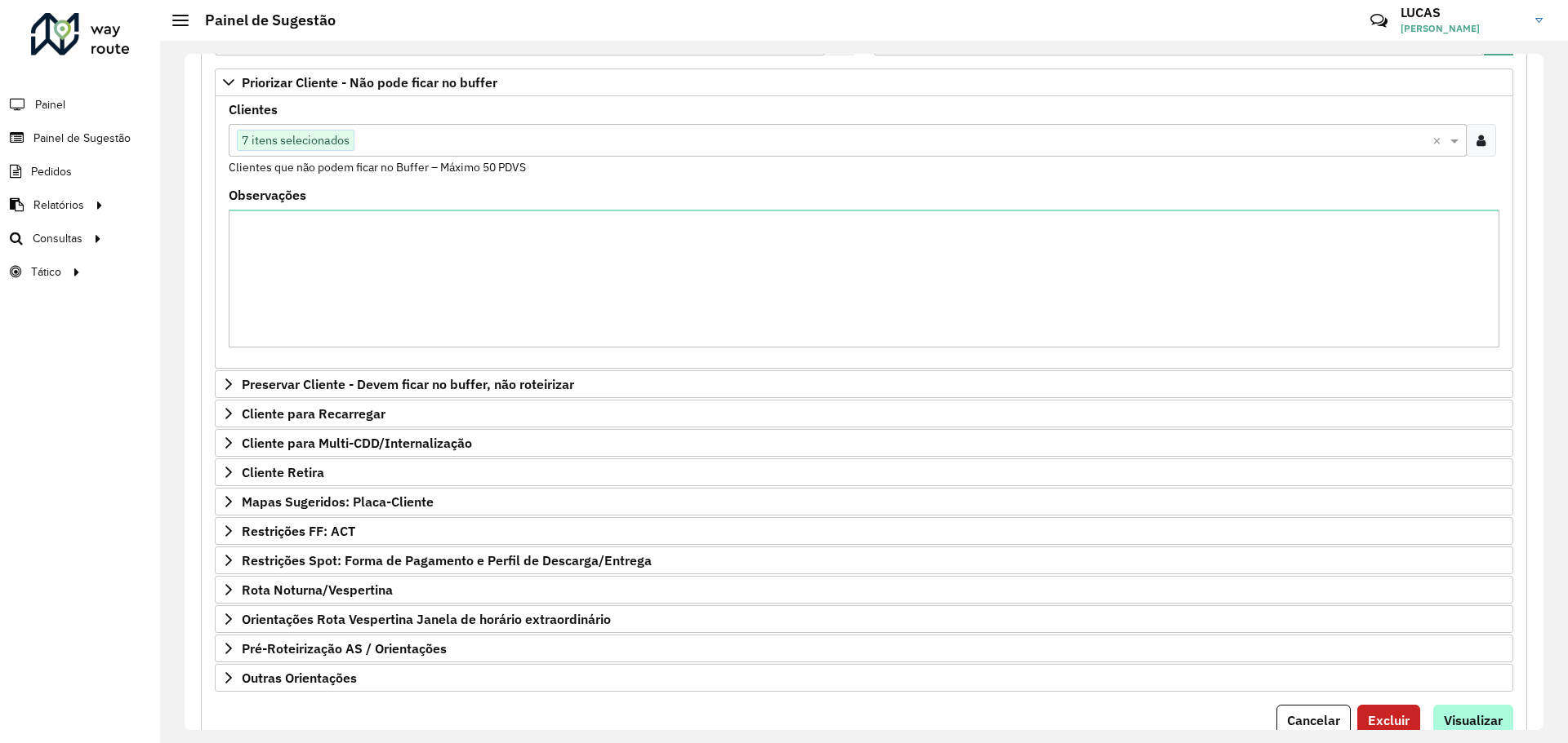
scroll to position [327, 0]
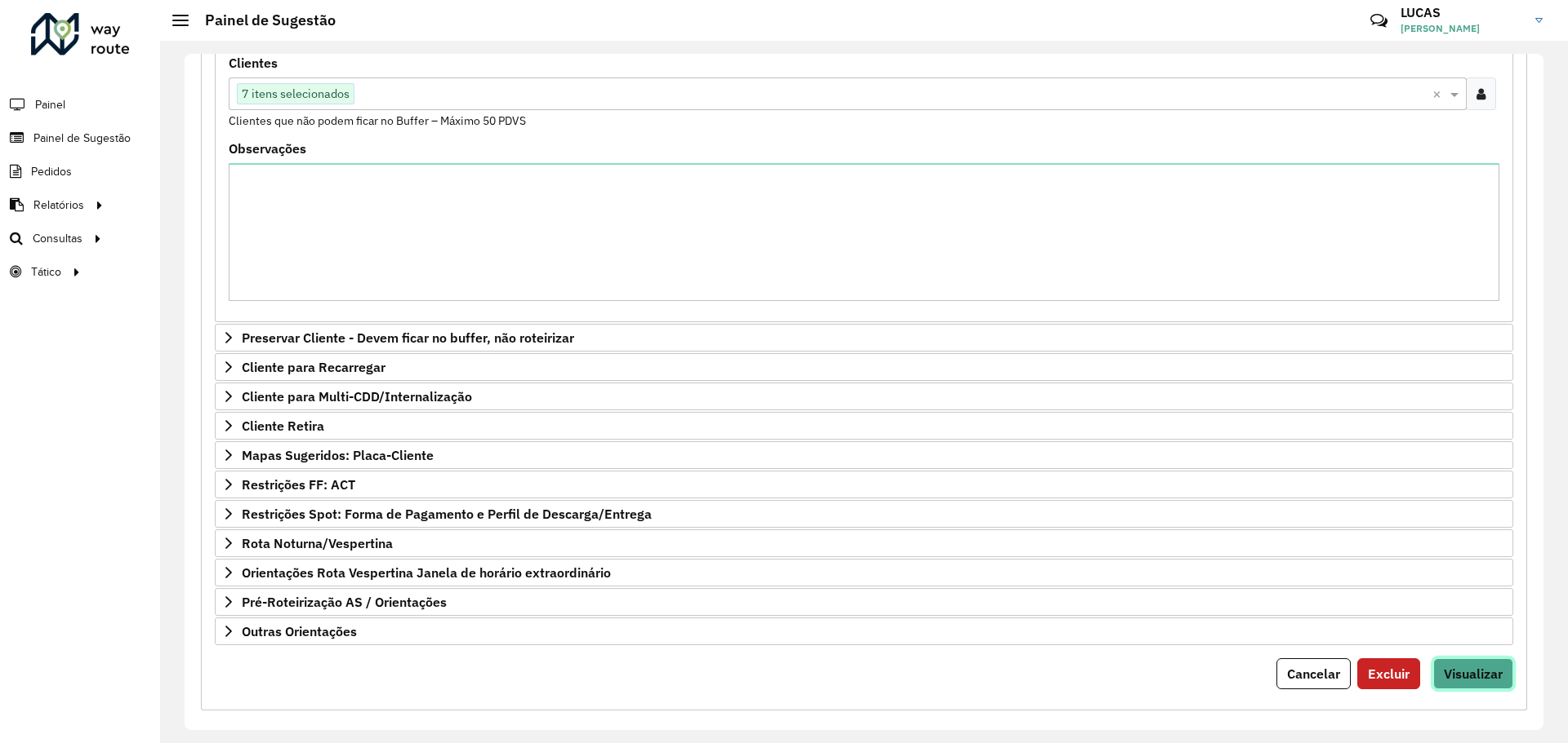
click at [1488, 682] on button "Visualizar" at bounding box center [1473, 675] width 80 height 31
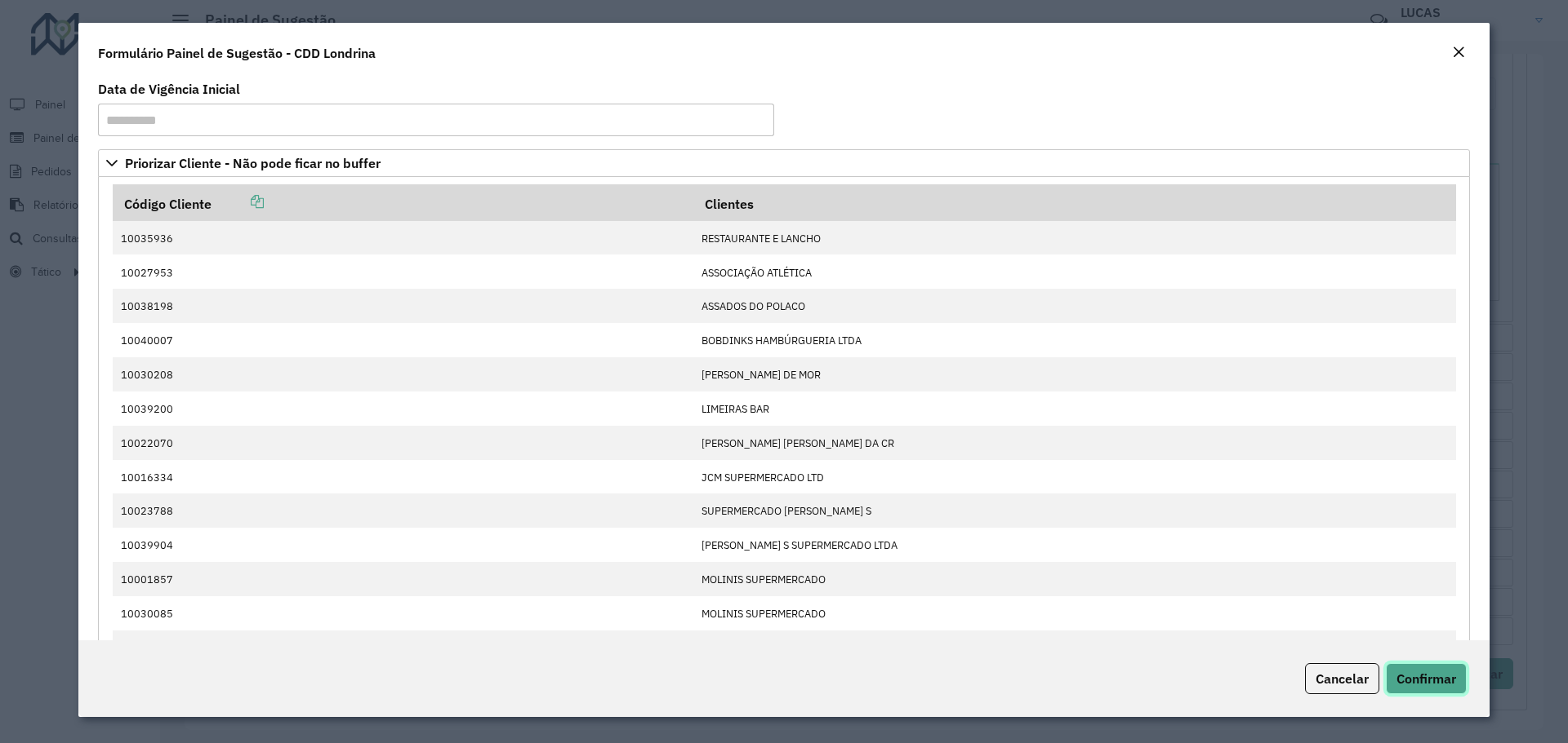
click at [1440, 674] on font "Confirmar" at bounding box center [1425, 678] width 60 height 17
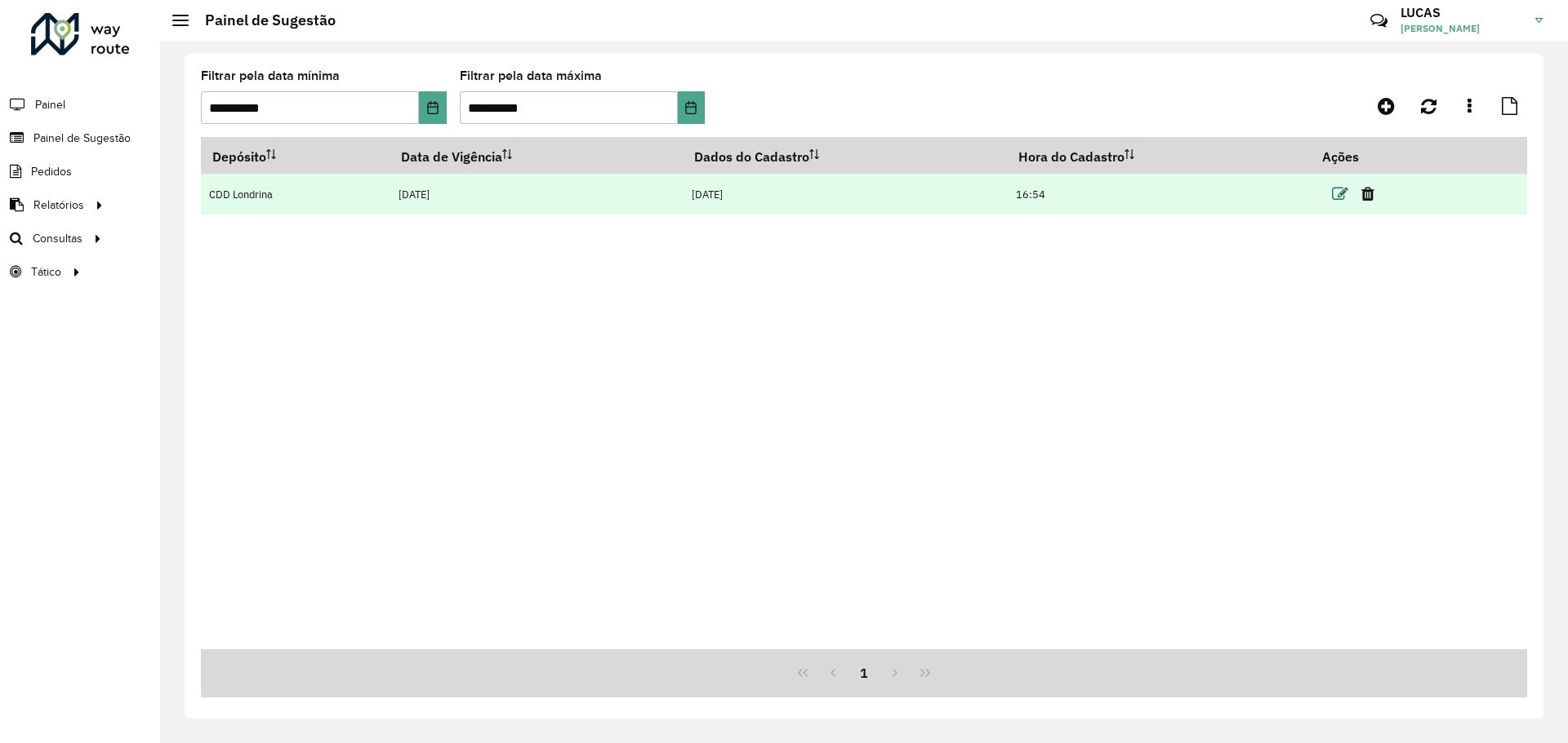
click at [1336, 196] on icon at bounding box center [1339, 194] width 17 height 17
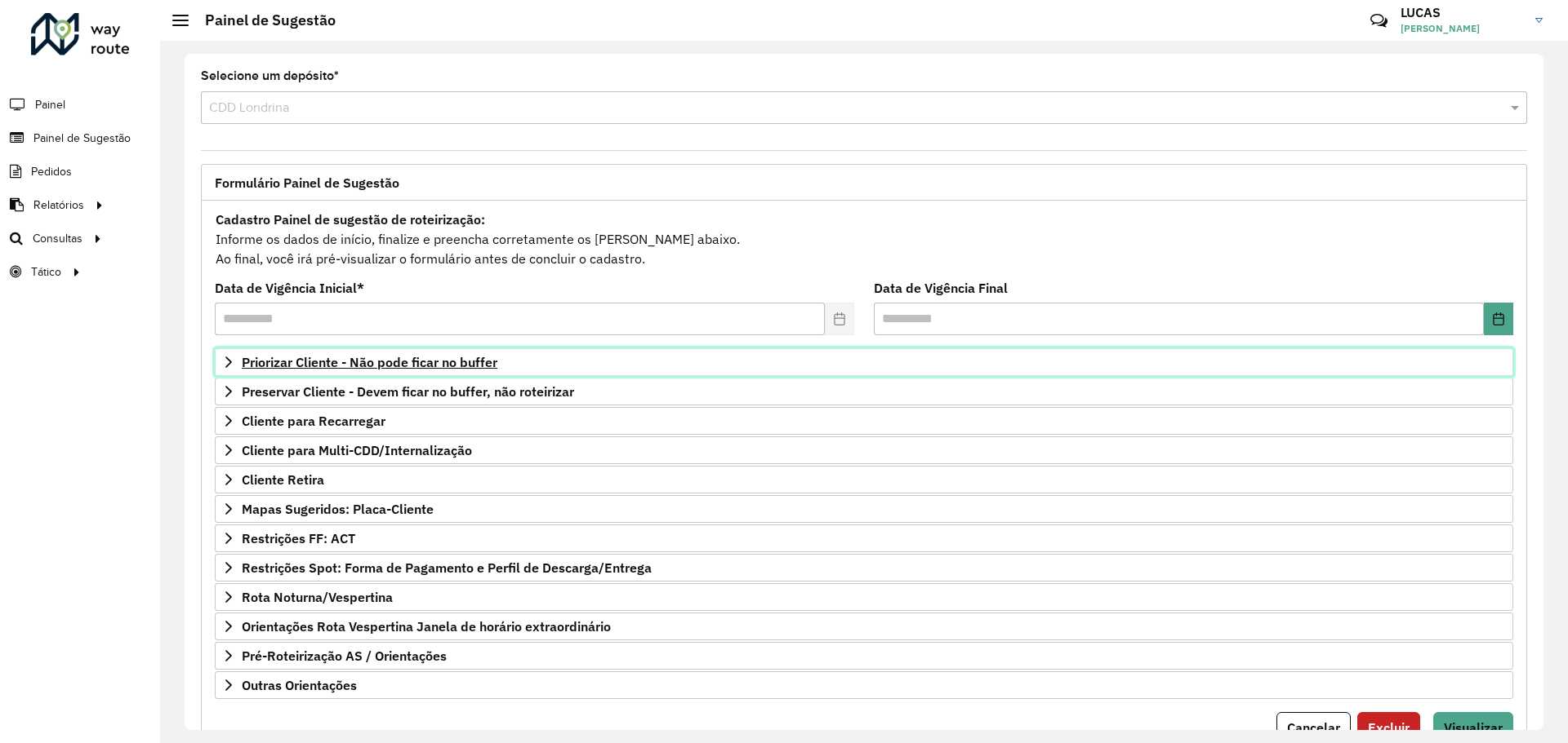
click at [303, 368] on font "Priorizar Cliente - Não pode ficar no buffer" at bounding box center [369, 362] width 255 height 17
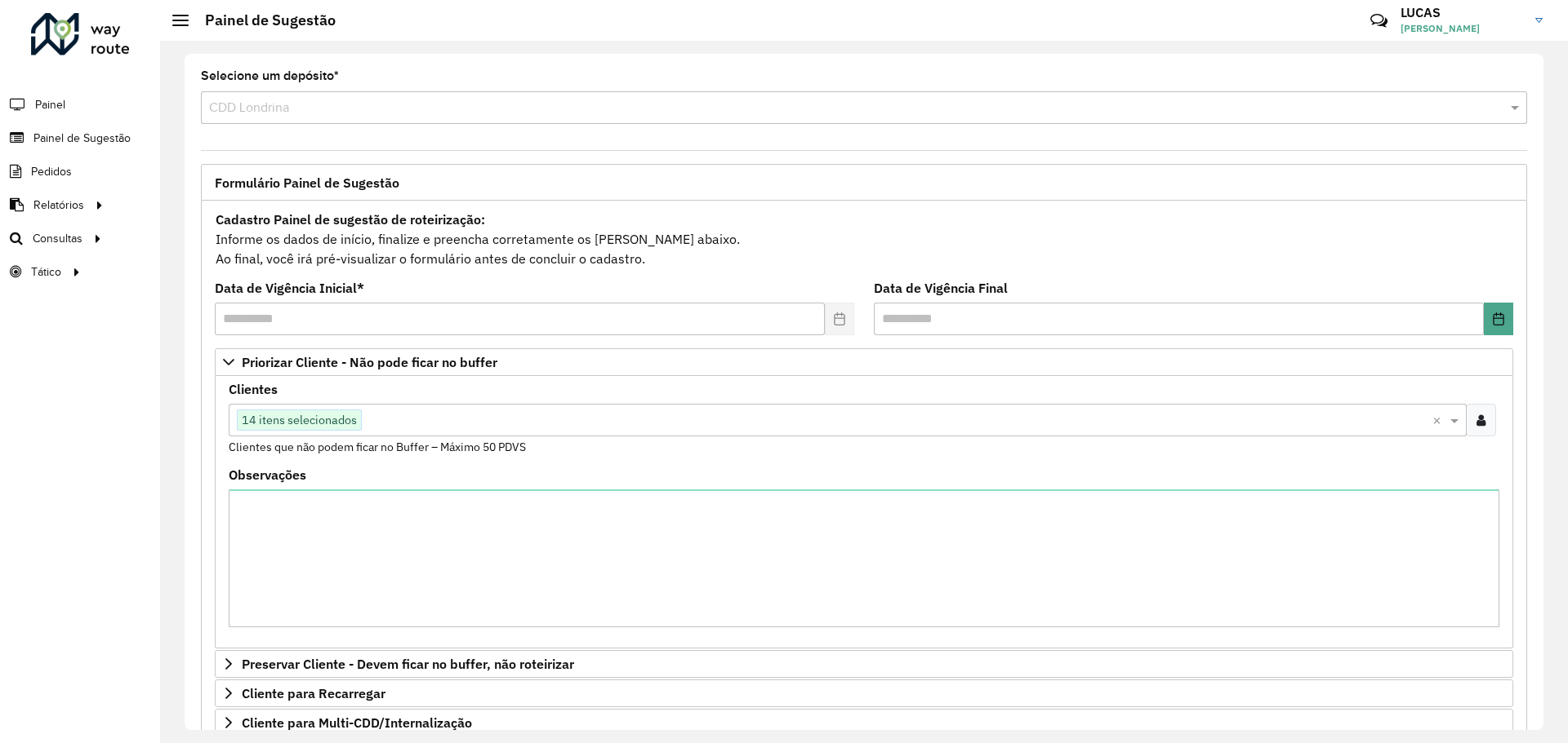
click at [1484, 427] on div at bounding box center [1480, 419] width 30 height 32
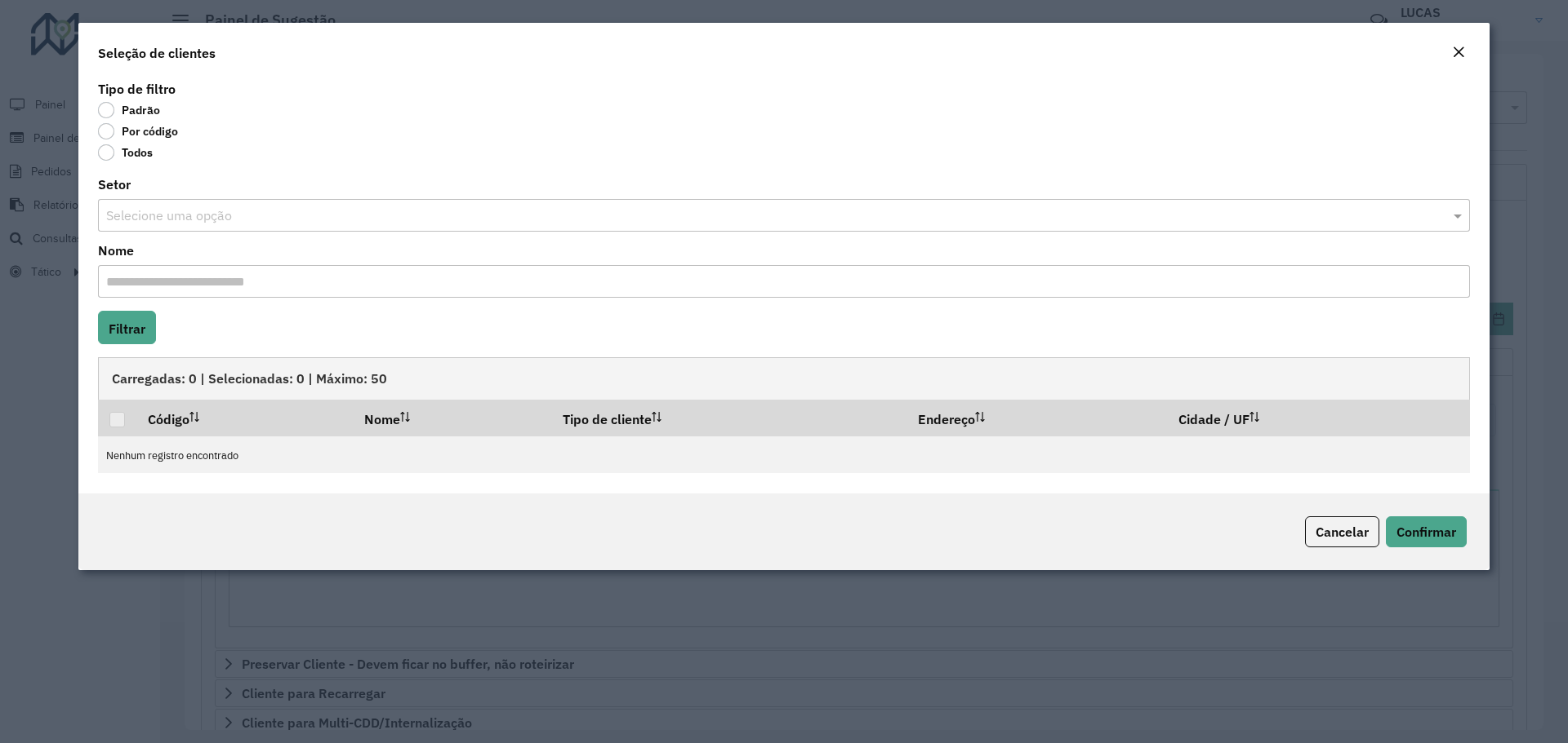
click at [136, 137] on font "Por código" at bounding box center [150, 131] width 57 height 15
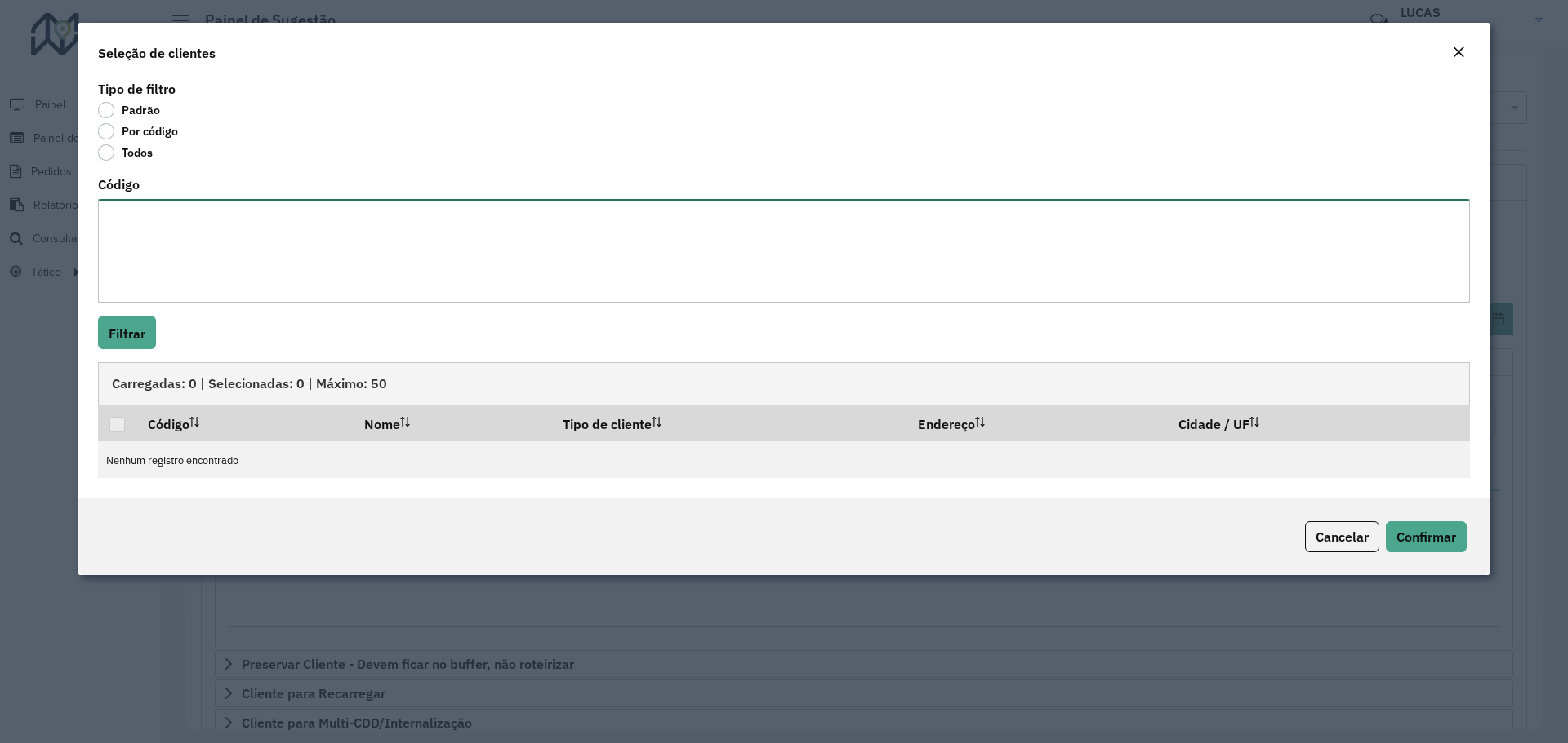
click at [160, 215] on textarea "Código" at bounding box center [784, 251] width 1371 height 104
paste textarea "***** ***** ***** ***** ***** *****"
type textarea "***** ***** ***** ***** ***** *****"
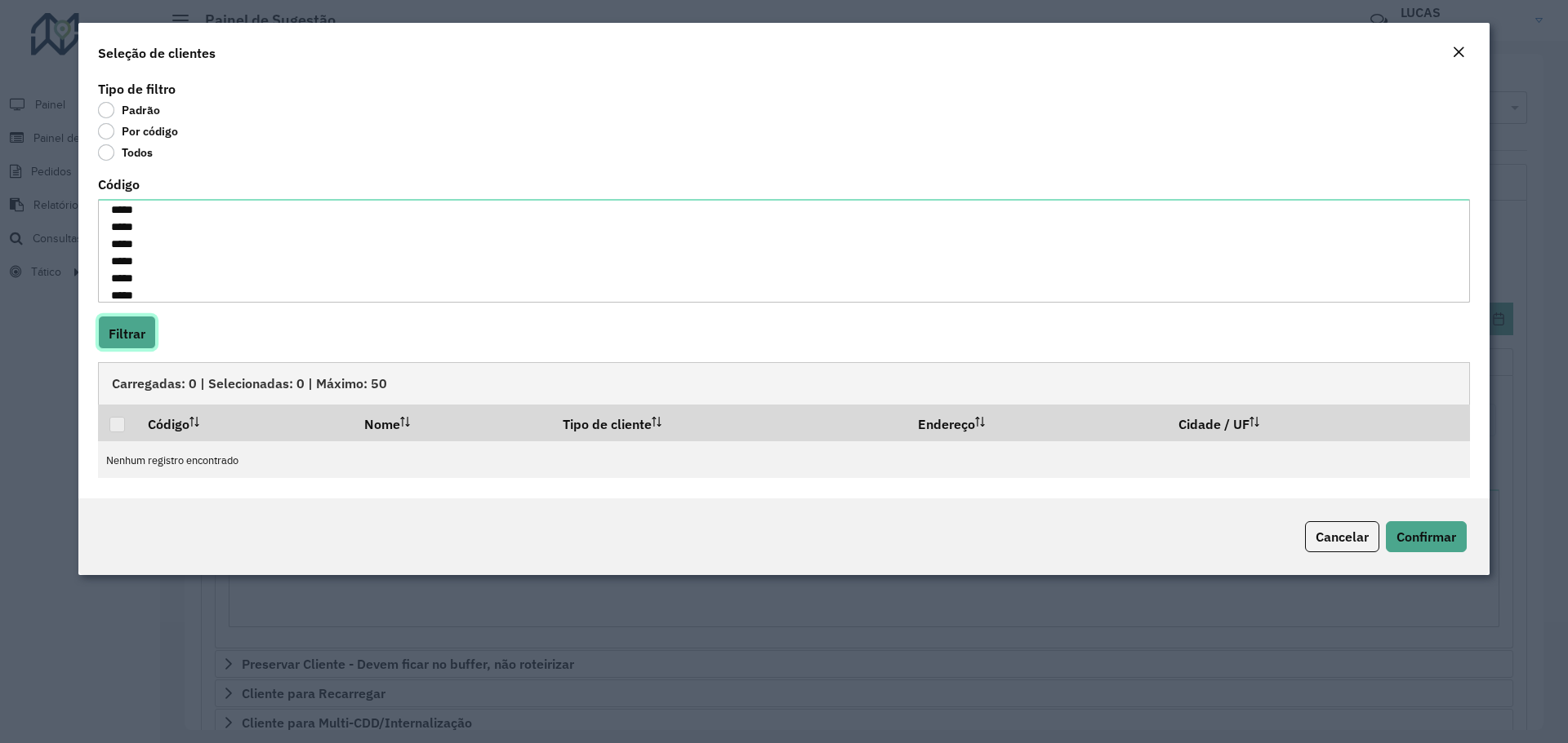
click at [132, 321] on button "Filtrar" at bounding box center [126, 332] width 58 height 33
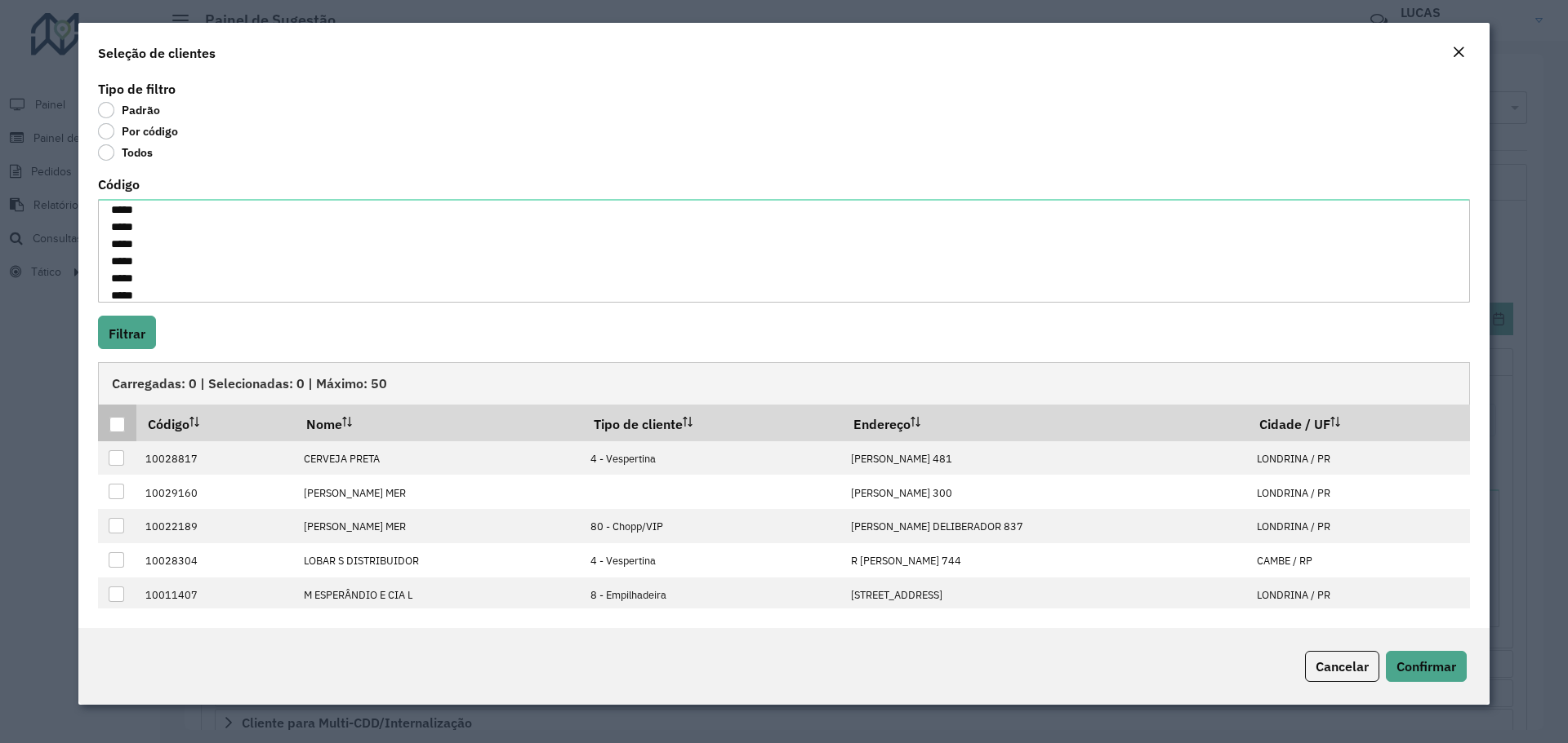
click at [116, 429] on div at bounding box center [117, 425] width 16 height 16
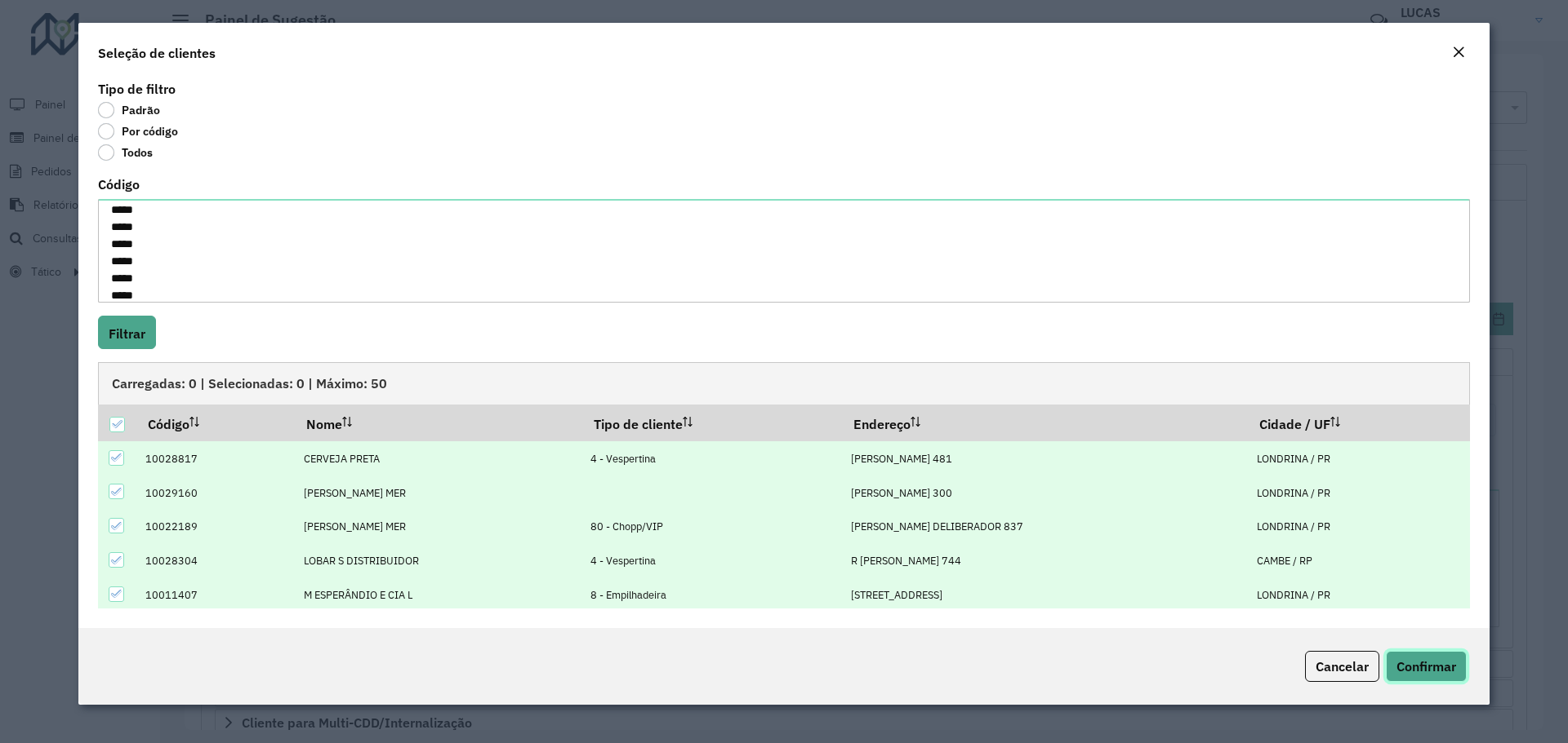
click at [1418, 681] on button "Confirmar" at bounding box center [1426, 667] width 81 height 31
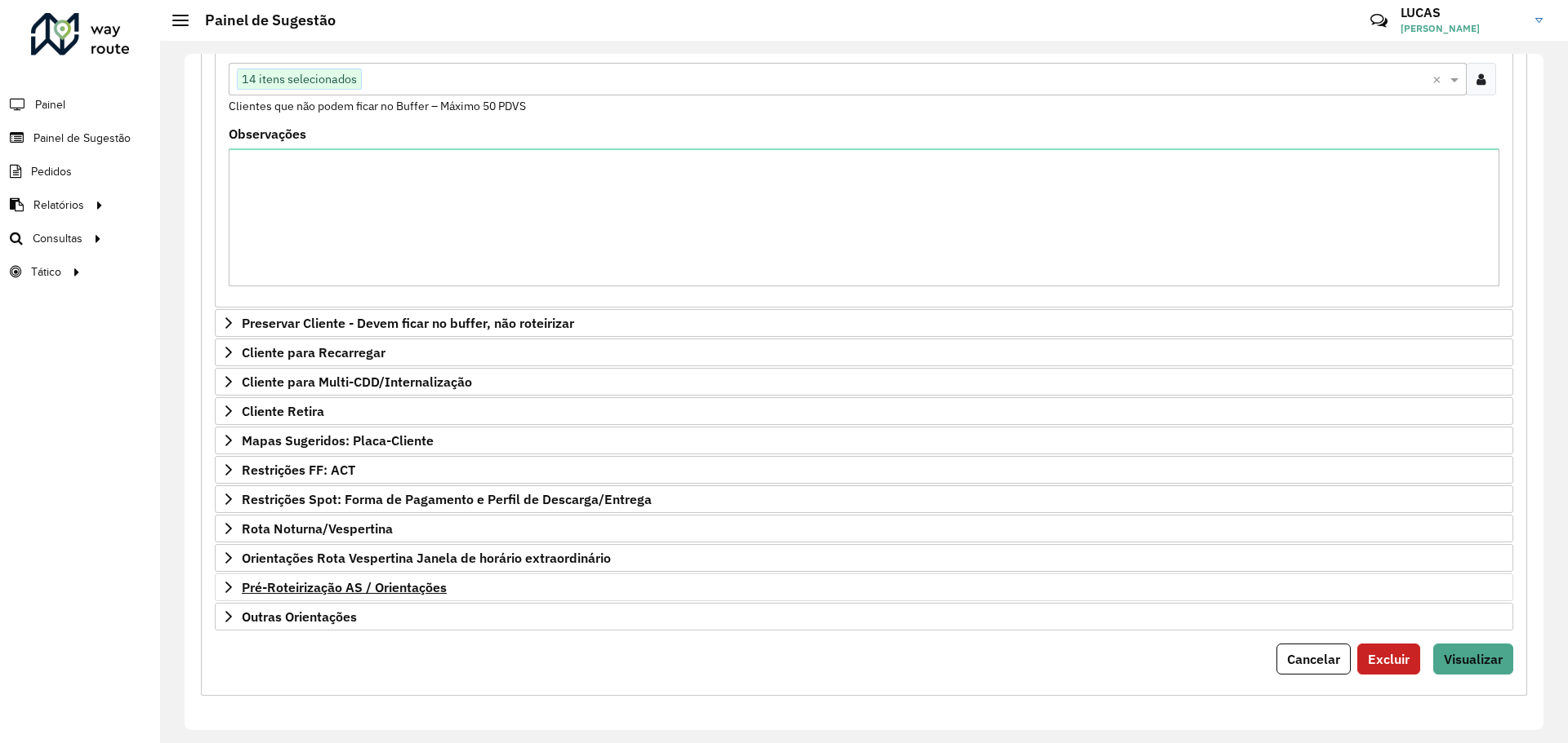
scroll to position [343, 0]
click at [1471, 663] on font "Visualizar" at bounding box center [1473, 657] width 59 height 17
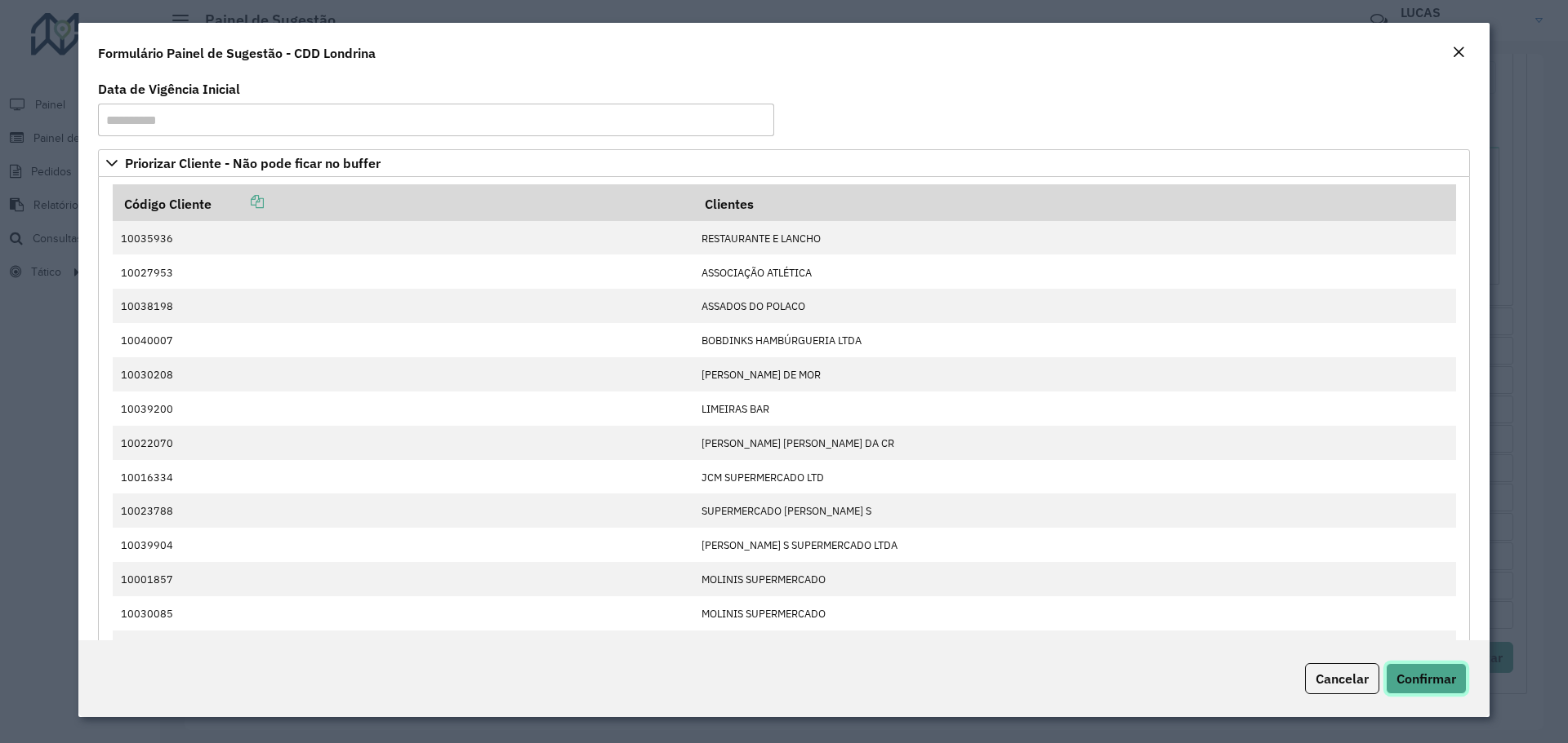
click at [1424, 680] on font "Confirmar" at bounding box center [1425, 678] width 60 height 17
